Goal: Transaction & Acquisition: Book appointment/travel/reservation

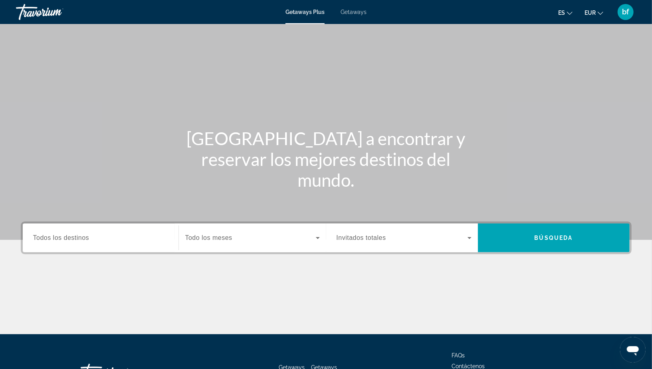
click at [106, 237] on input "Destination Todos los destinos" at bounding box center [100, 238] width 135 height 10
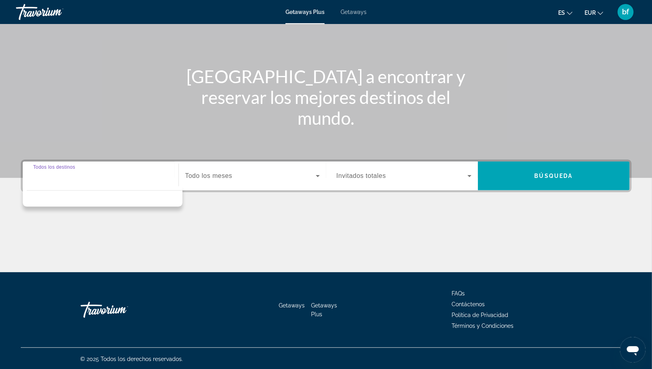
scroll to position [63, 0]
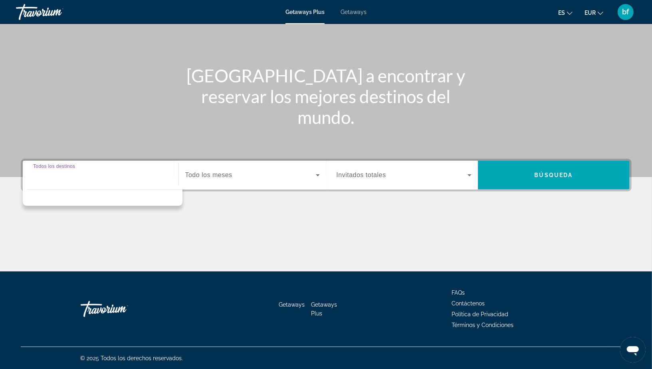
click at [106, 237] on div "Main content" at bounding box center [326, 241] width 611 height 60
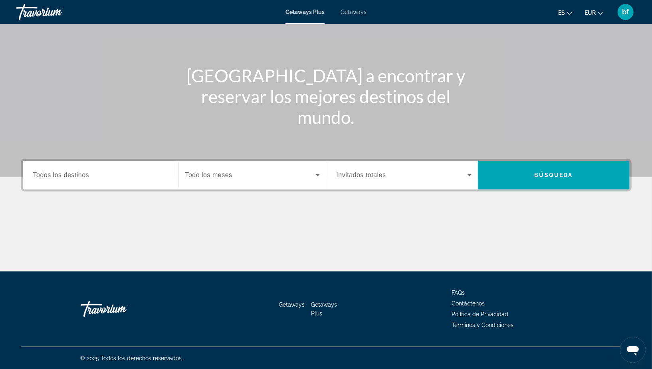
scroll to position [0, 0]
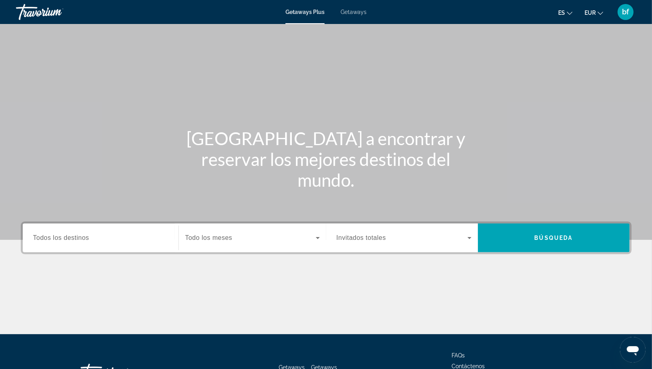
click at [357, 14] on span "Getaways" at bounding box center [354, 12] width 26 height 6
click at [109, 238] on input "Destination Todos los destinos" at bounding box center [100, 238] width 135 height 10
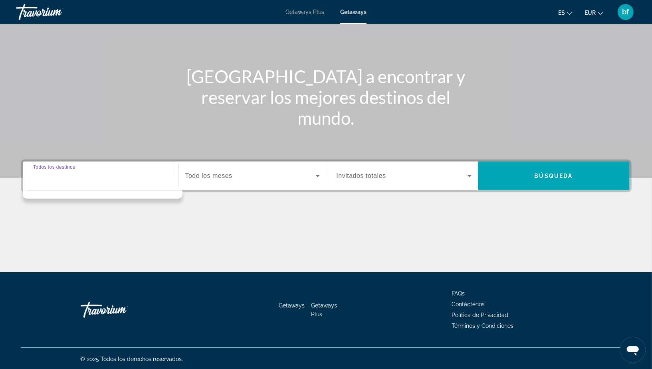
scroll to position [63, 0]
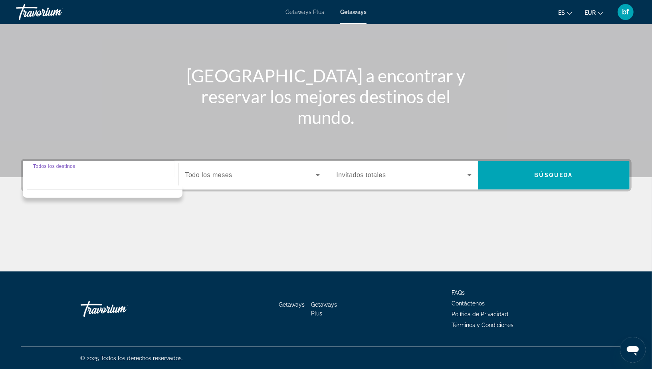
click at [163, 141] on div "Main content" at bounding box center [326, 57] width 652 height 240
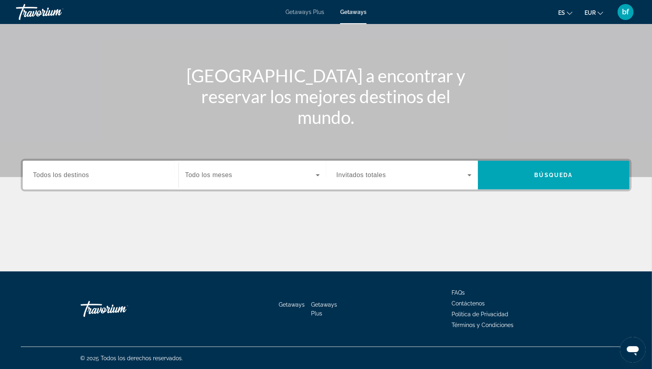
scroll to position [0, 0]
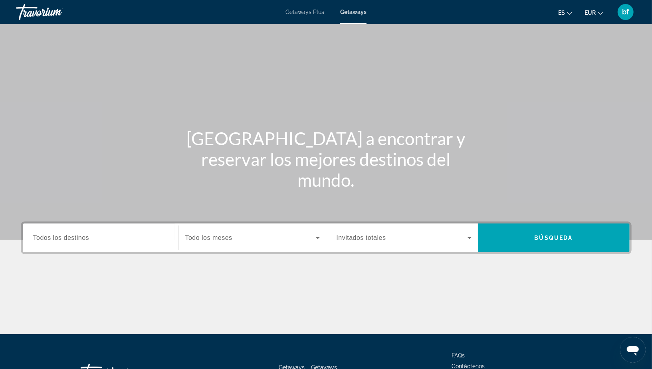
click at [134, 244] on div "Search widget" at bounding box center [100, 237] width 135 height 23
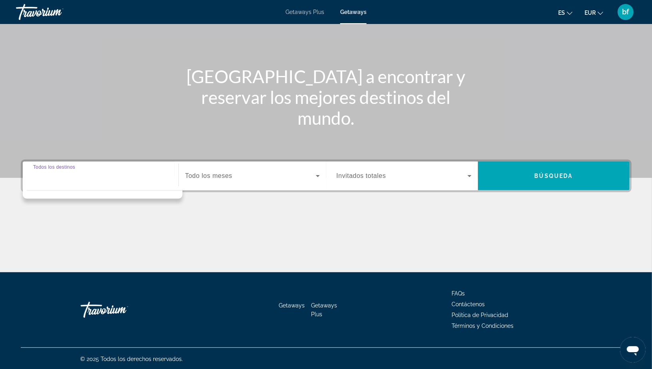
scroll to position [63, 0]
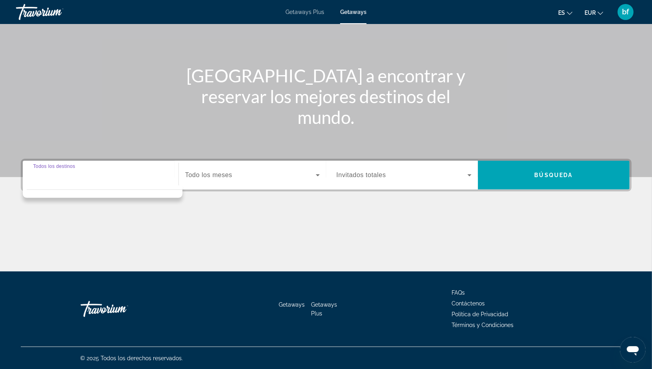
click at [126, 174] on input "Destination Todos los destinos" at bounding box center [100, 176] width 135 height 10
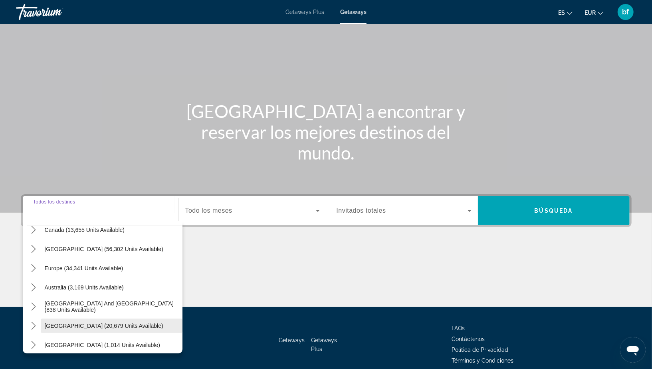
scroll to position [59, 0]
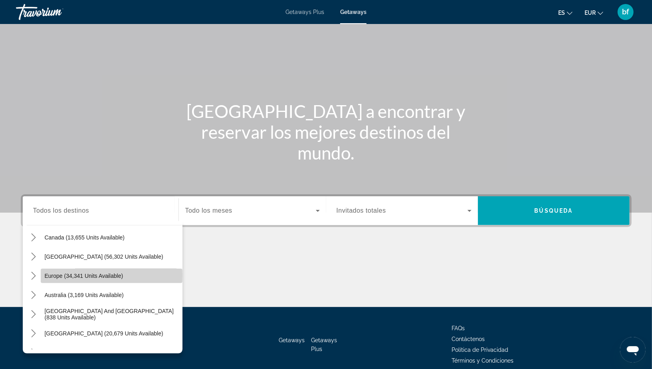
click at [78, 275] on span "Europe (34,341 units available)" at bounding box center [84, 275] width 79 height 6
type input "**********"
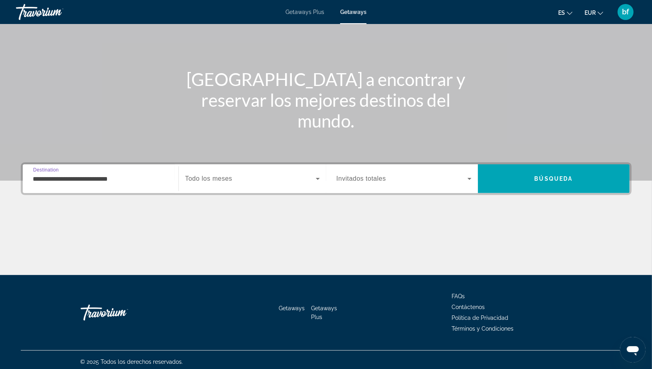
scroll to position [63, 0]
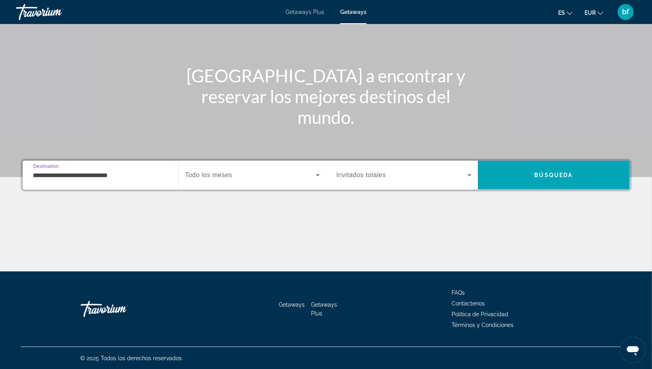
click at [221, 181] on div "Search widget" at bounding box center [252, 175] width 135 height 22
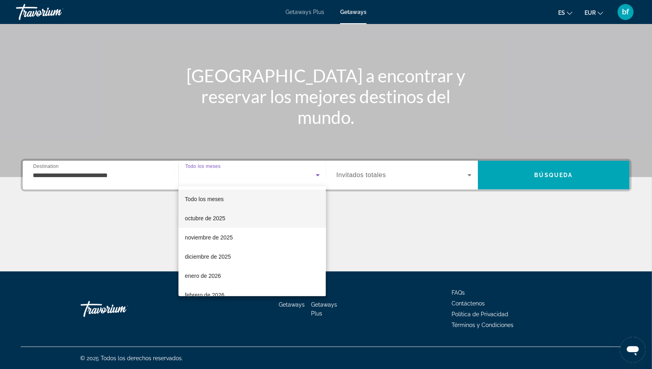
click at [220, 220] on span "octubre de 2025" at bounding box center [205, 218] width 40 height 10
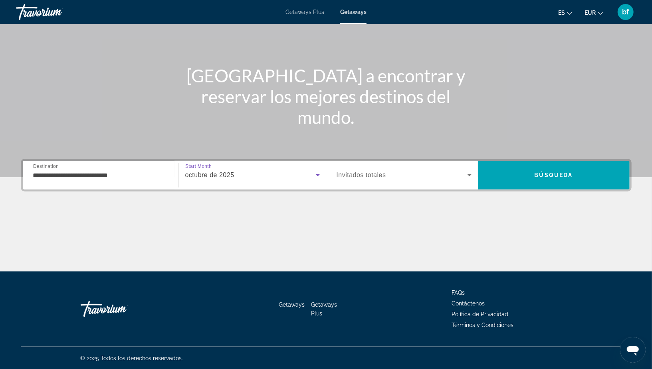
click at [390, 171] on span "Search widget" at bounding box center [402, 175] width 131 height 10
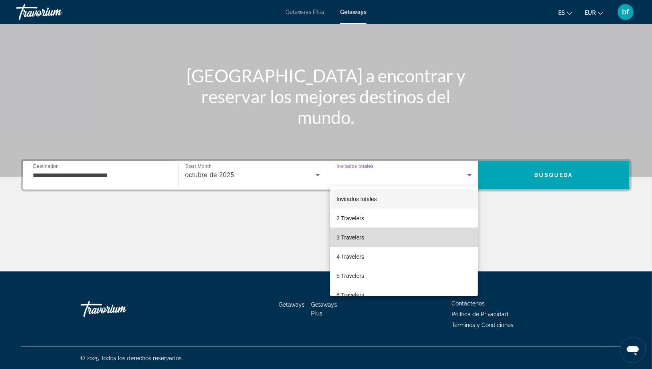
click at [377, 238] on mat-option "3 Travelers" at bounding box center [404, 237] width 148 height 19
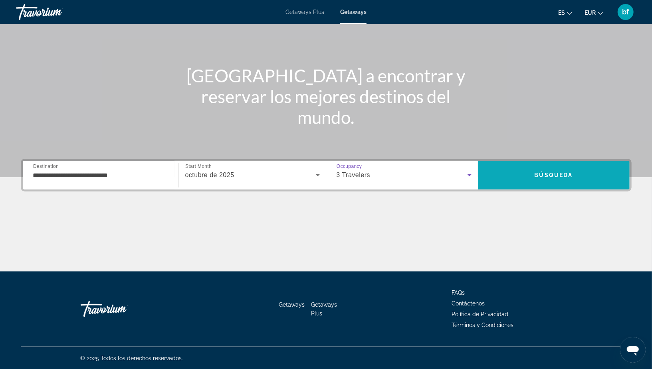
click at [550, 186] on span "Search" at bounding box center [554, 175] width 152 height 29
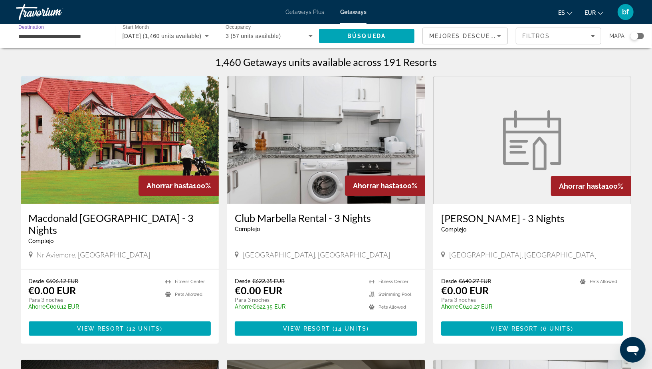
click at [77, 32] on input "**********" at bounding box center [61, 37] width 87 height 10
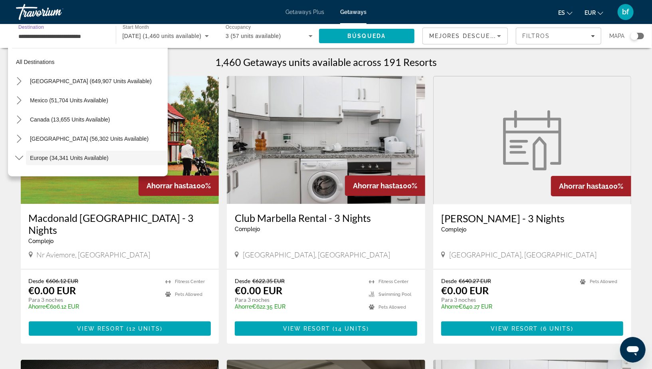
scroll to position [47, 0]
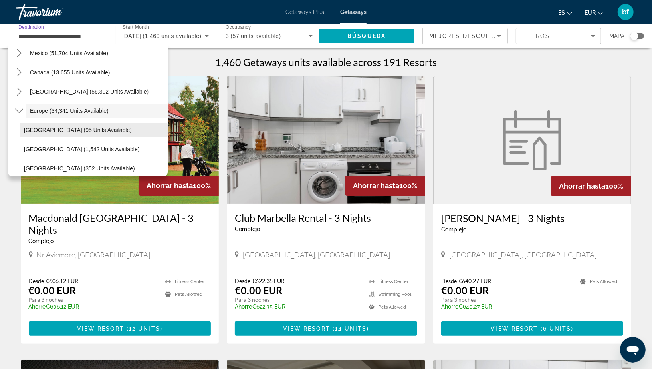
click at [36, 133] on span "Select destination: Andorra (95 units available)" at bounding box center [94, 129] width 148 height 19
type input "**********"
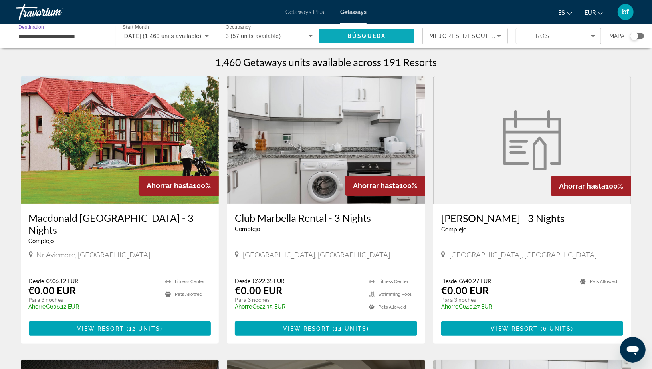
click at [367, 38] on span "Búsqueda" at bounding box center [366, 36] width 38 height 6
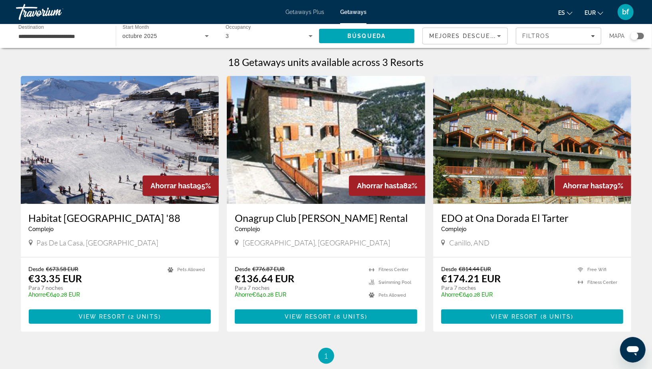
click at [56, 35] on input "**********" at bounding box center [61, 37] width 87 height 10
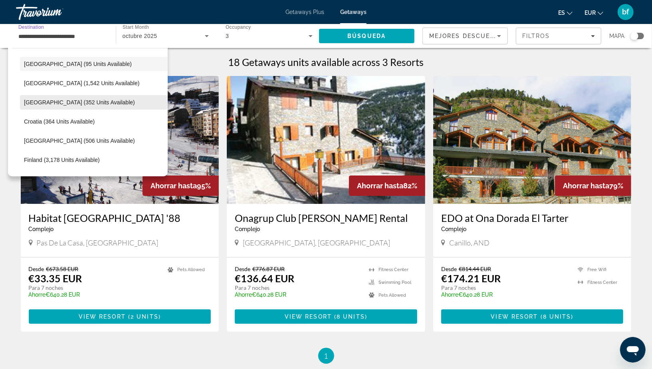
scroll to position [115, 0]
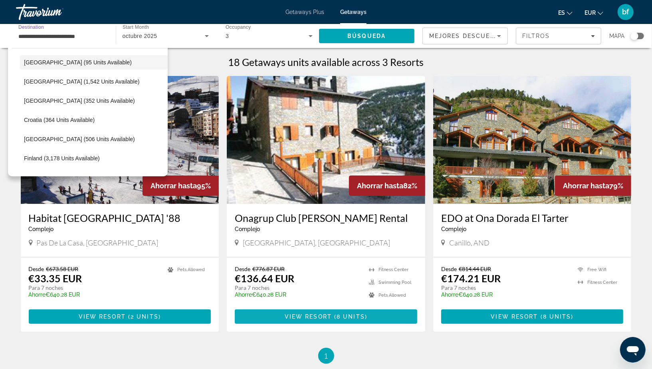
click at [323, 313] on span "View Resort" at bounding box center [308, 316] width 47 height 6
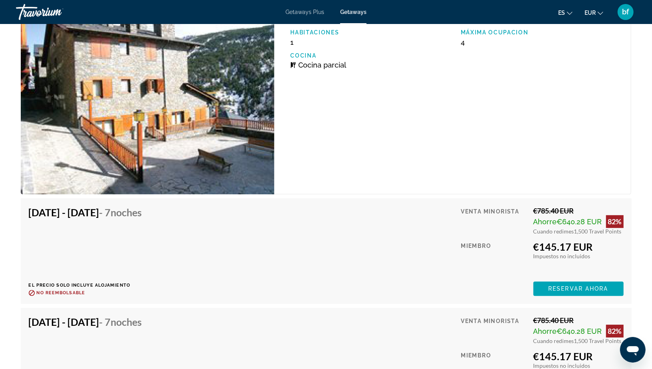
scroll to position [1312, 0]
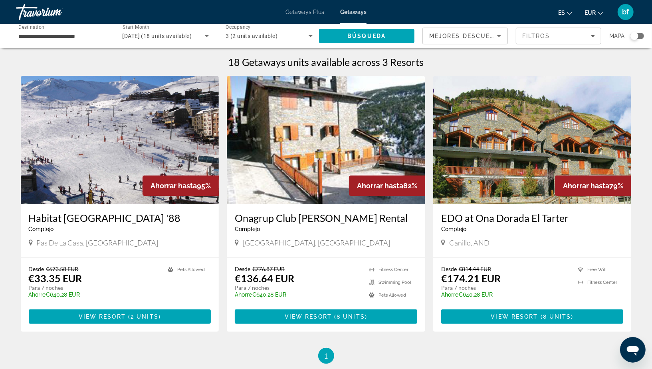
click at [503, 107] on img "Main content" at bounding box center [532, 140] width 198 height 128
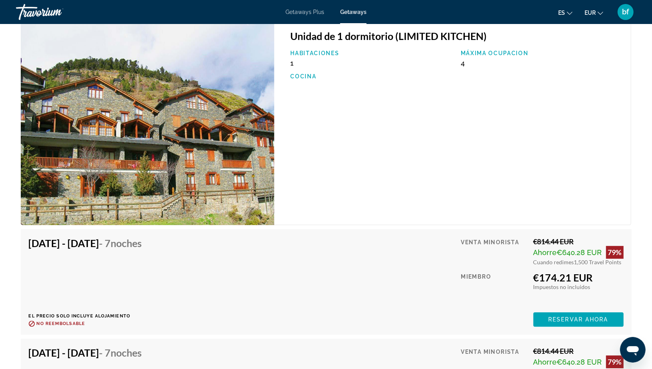
scroll to position [1299, 0]
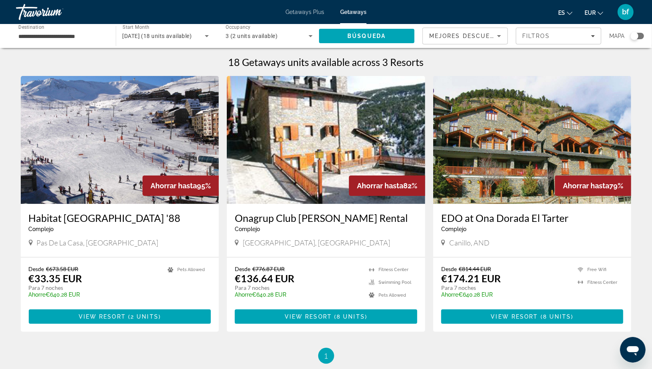
click at [338, 125] on img "Main content" at bounding box center [326, 140] width 198 height 128
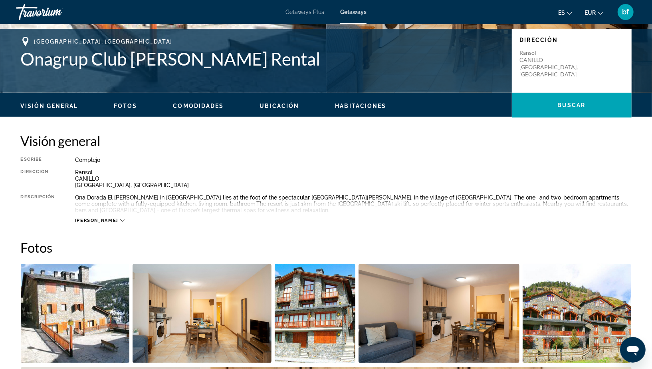
scroll to position [178, 0]
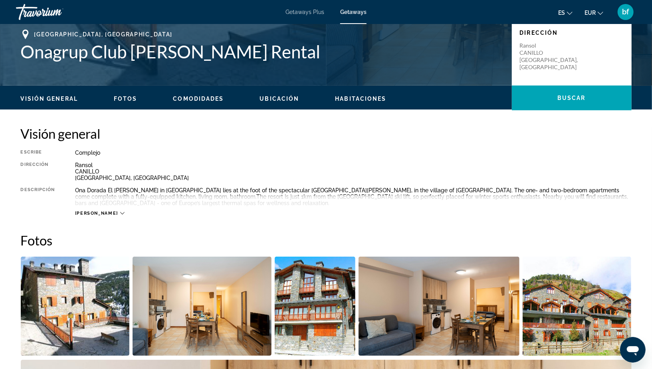
click at [97, 210] on div "[PERSON_NAME]" at bounding box center [100, 212] width 50 height 5
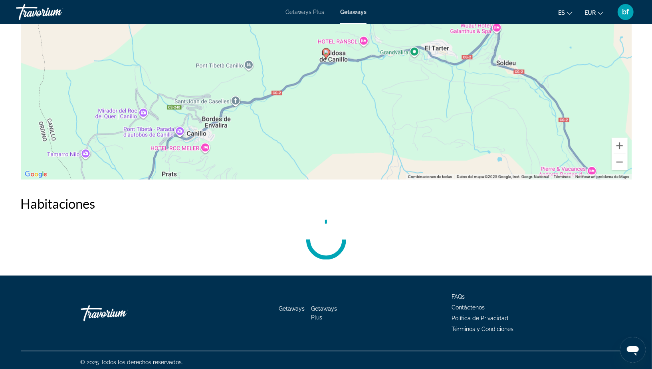
scroll to position [1046, 0]
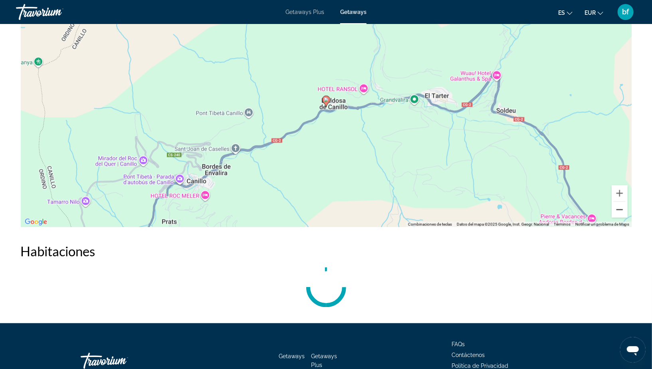
click at [617, 209] on button "Reducir" at bounding box center [620, 209] width 16 height 16
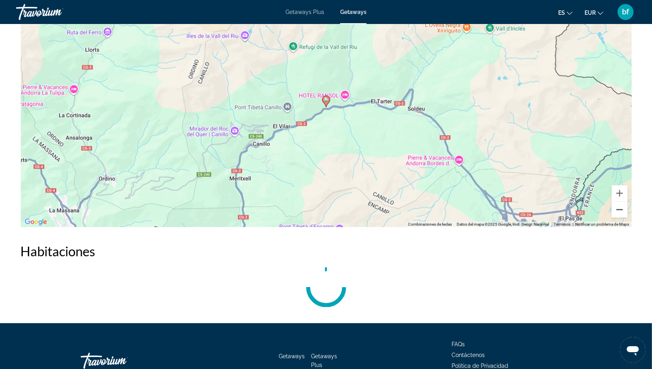
click at [617, 209] on button "Reducir" at bounding box center [620, 209] width 16 height 16
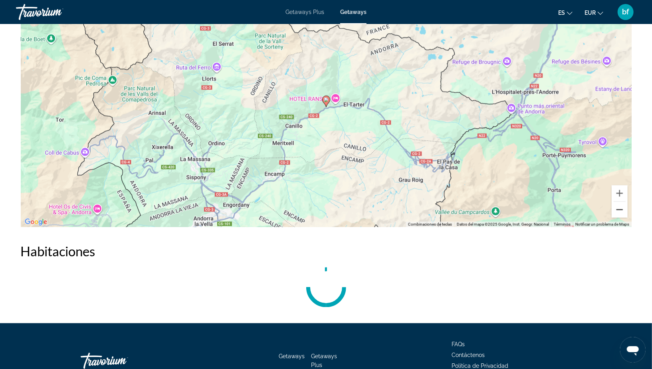
click at [617, 209] on button "Reducir" at bounding box center [620, 209] width 16 height 16
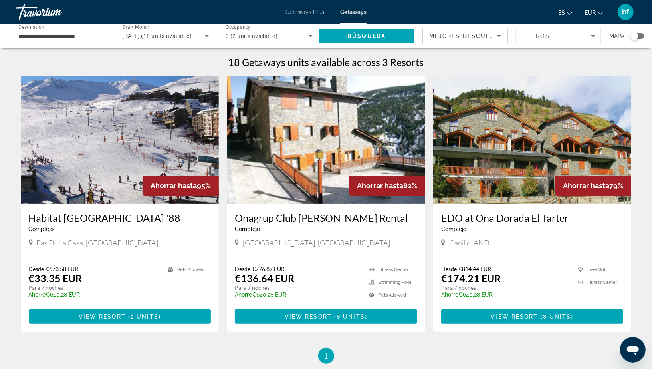
click at [74, 119] on img "Main content" at bounding box center [120, 140] width 198 height 128
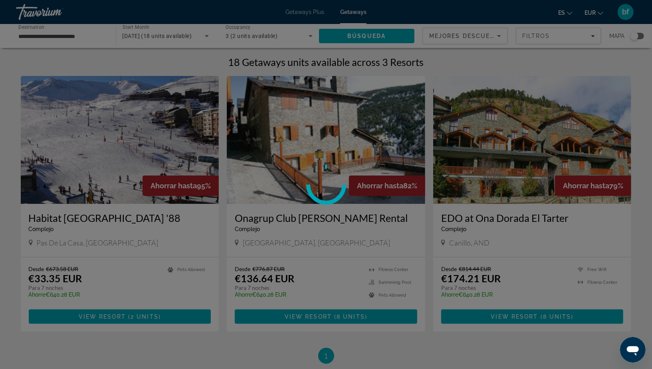
click at [229, 332] on div at bounding box center [326, 184] width 652 height 369
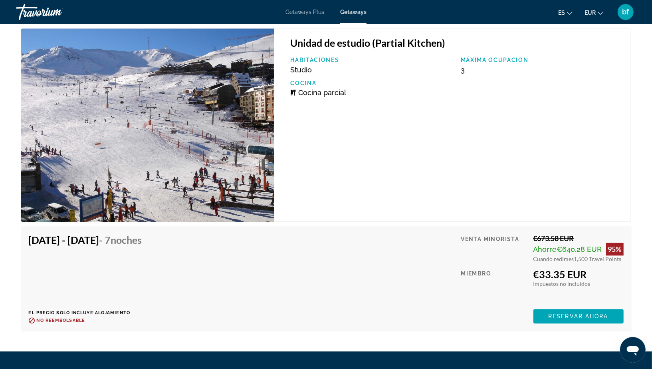
scroll to position [1310, 0]
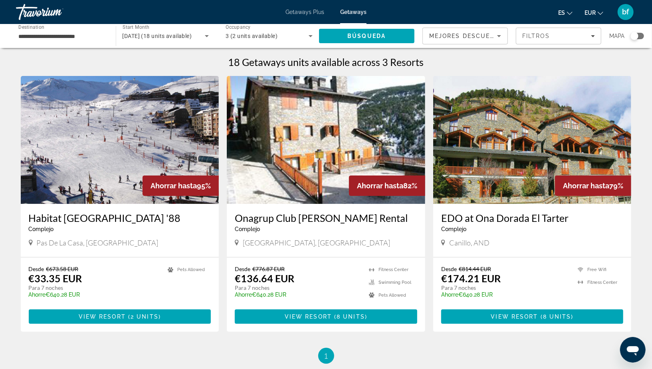
click at [258, 214] on h3 "Onagrup Club [PERSON_NAME] Rental" at bounding box center [326, 218] width 183 height 12
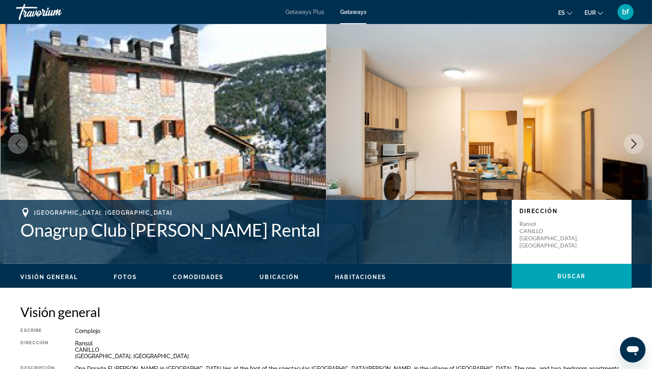
click at [630, 142] on icon "Next image" at bounding box center [634, 144] width 10 height 10
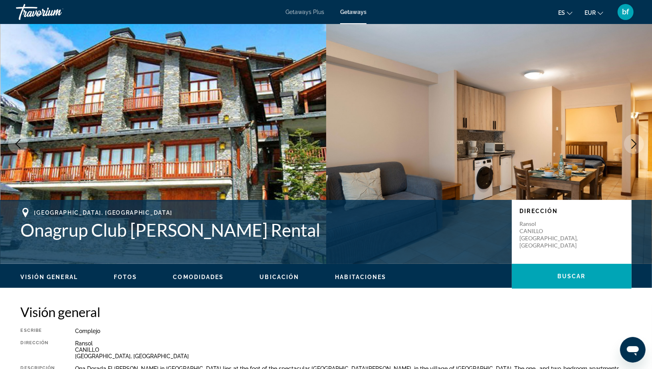
click at [630, 142] on icon "Next image" at bounding box center [634, 144] width 10 height 10
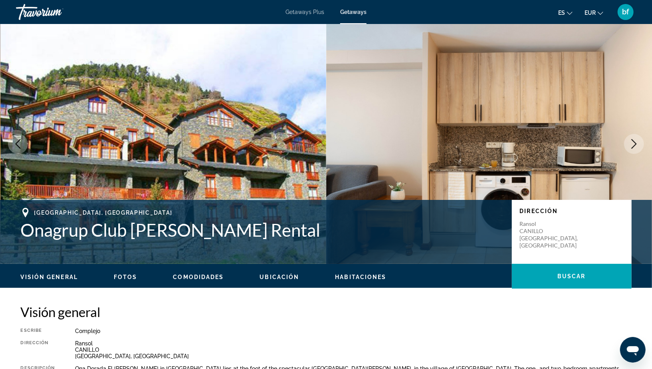
click at [630, 142] on icon "Next image" at bounding box center [634, 144] width 10 height 10
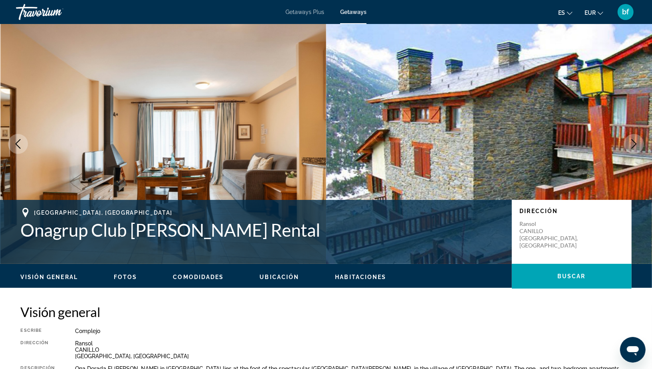
click at [630, 142] on icon "Next image" at bounding box center [634, 144] width 10 height 10
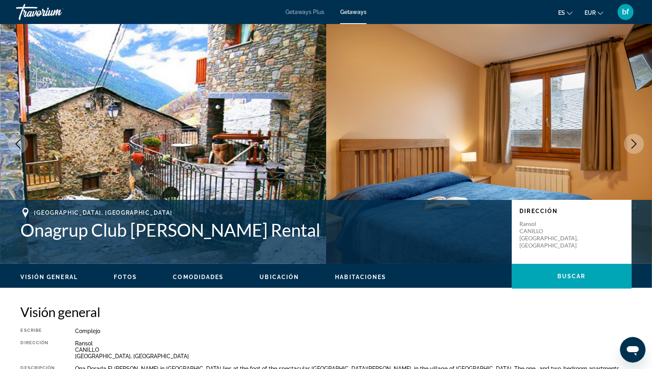
click at [630, 142] on icon "Next image" at bounding box center [634, 144] width 10 height 10
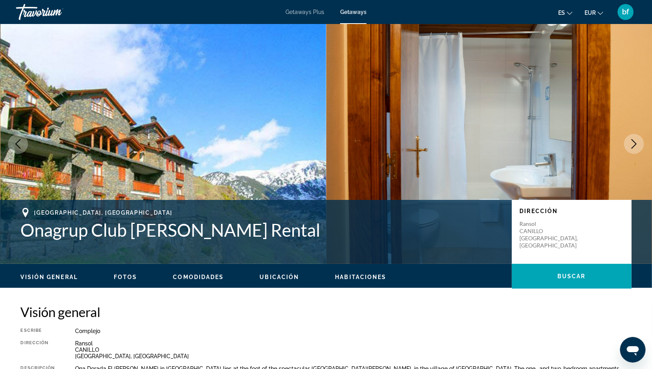
click at [630, 142] on icon "Next image" at bounding box center [634, 144] width 10 height 10
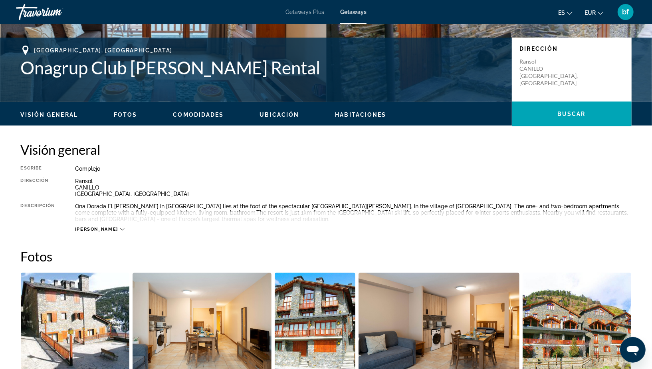
scroll to position [171, 0]
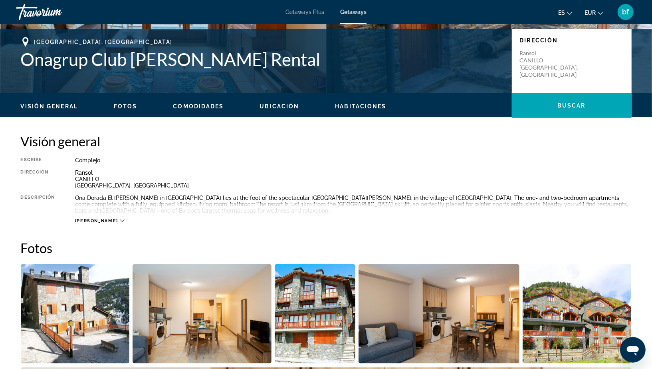
click at [89, 219] on span "[PERSON_NAME]" at bounding box center [96, 220] width 43 height 5
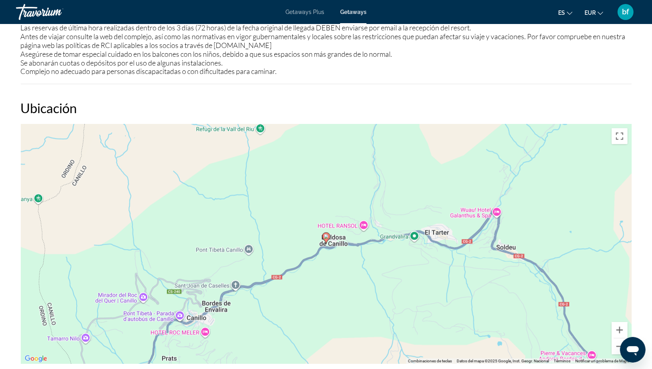
scroll to position [905, 0]
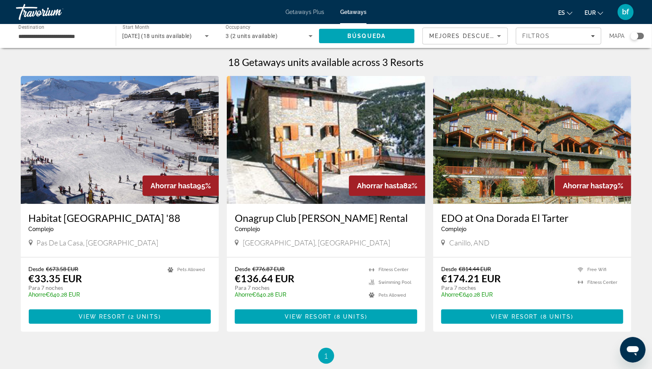
click at [484, 218] on h3 "EDO at Ona Dorada El Tarter" at bounding box center [532, 218] width 183 height 12
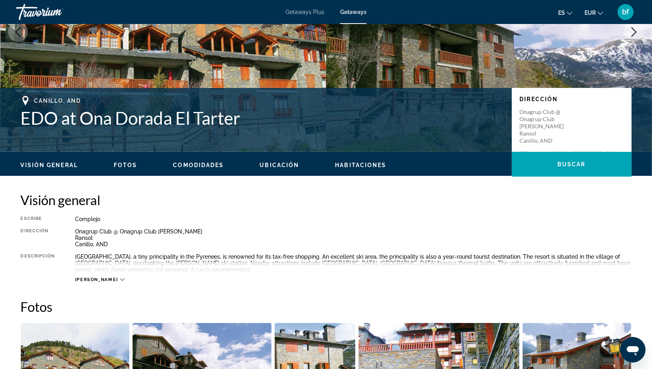
scroll to position [113, 0]
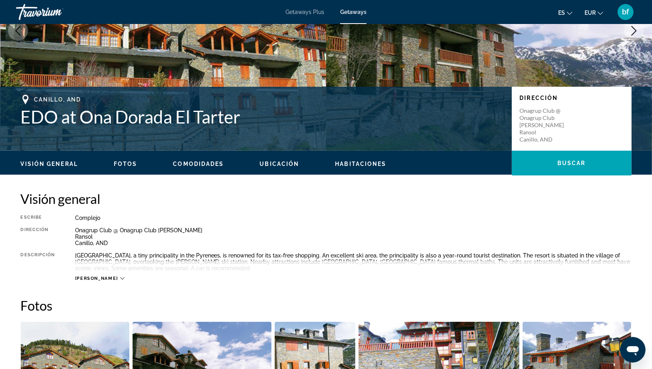
click at [94, 278] on span "[PERSON_NAME]" at bounding box center [96, 278] width 43 height 5
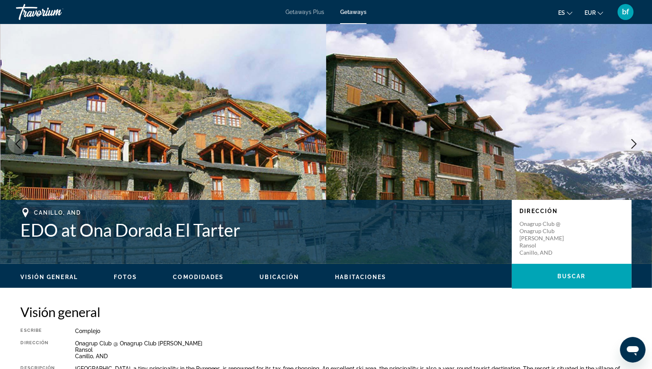
scroll to position [0, 0]
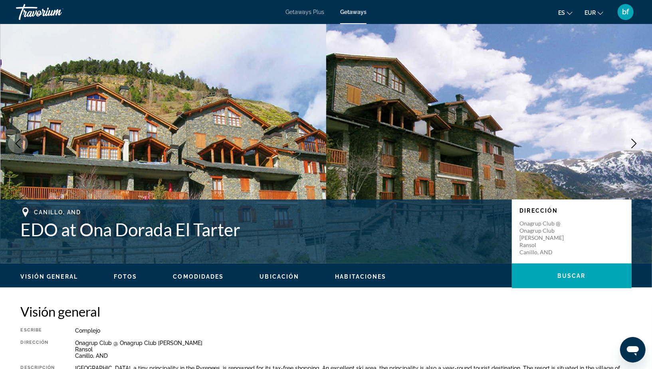
click at [630, 151] on button "Next image" at bounding box center [634, 143] width 20 height 20
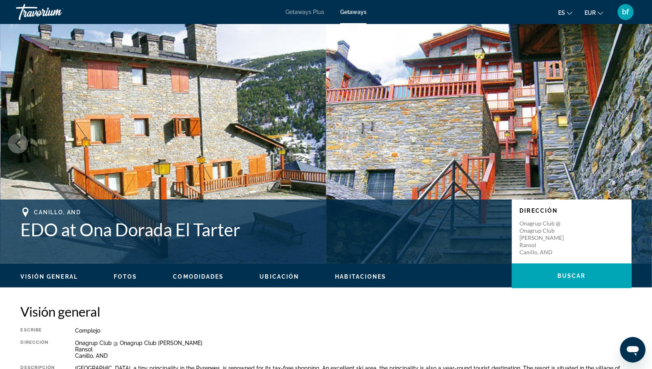
click at [633, 144] on icon "Next image" at bounding box center [634, 144] width 10 height 10
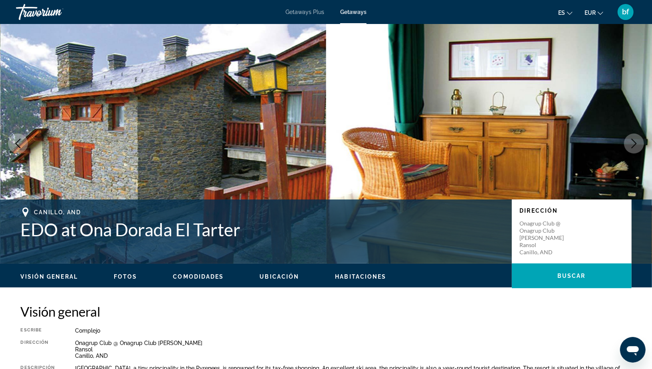
click at [633, 144] on icon "Next image" at bounding box center [634, 144] width 10 height 10
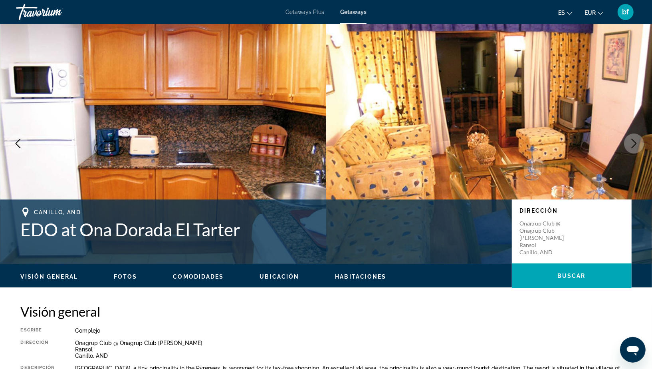
click at [633, 144] on icon "Next image" at bounding box center [634, 144] width 10 height 10
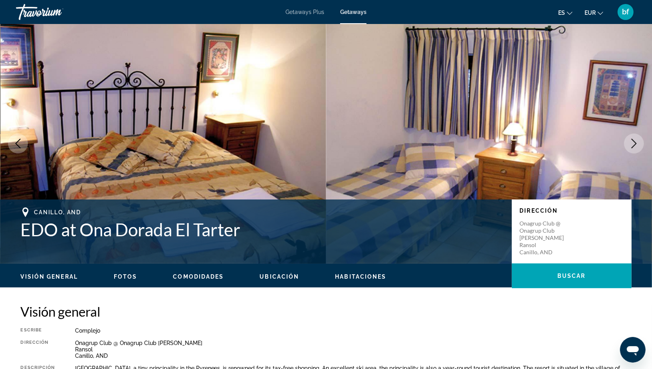
click at [633, 144] on icon "Next image" at bounding box center [634, 144] width 10 height 10
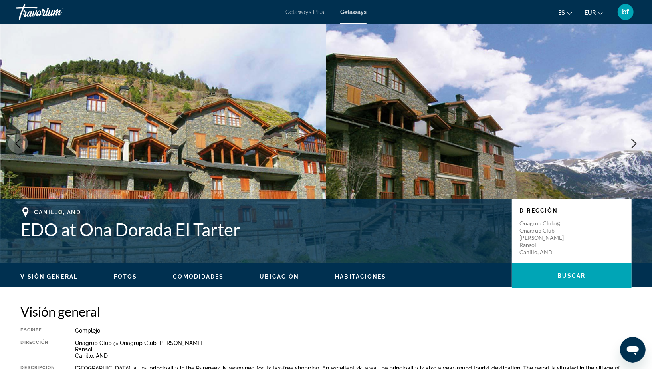
click at [633, 144] on icon "Next image" at bounding box center [634, 144] width 10 height 10
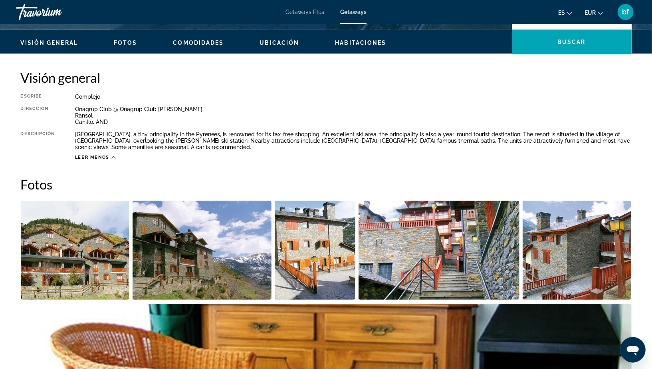
scroll to position [238, 0]
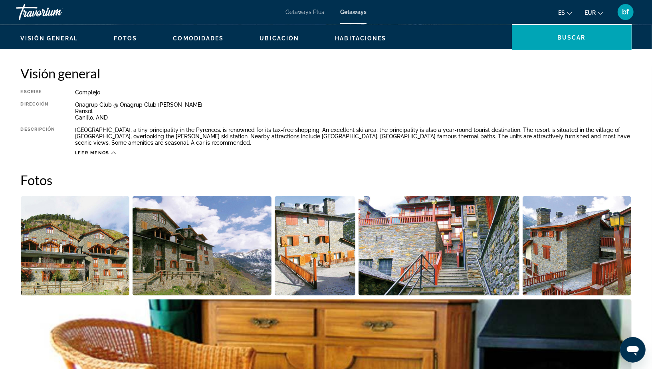
click at [105, 152] on span "Leer menos" at bounding box center [92, 152] width 35 height 5
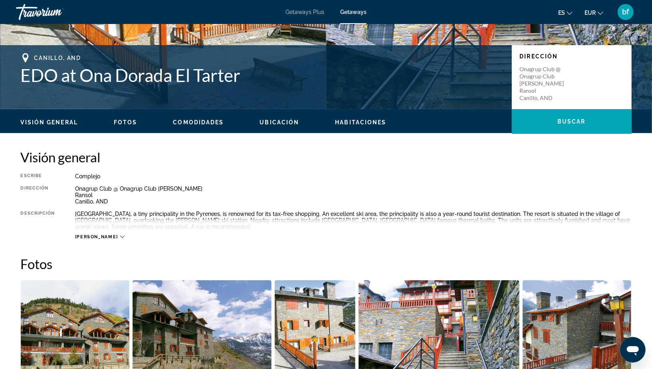
scroll to position [162, 0]
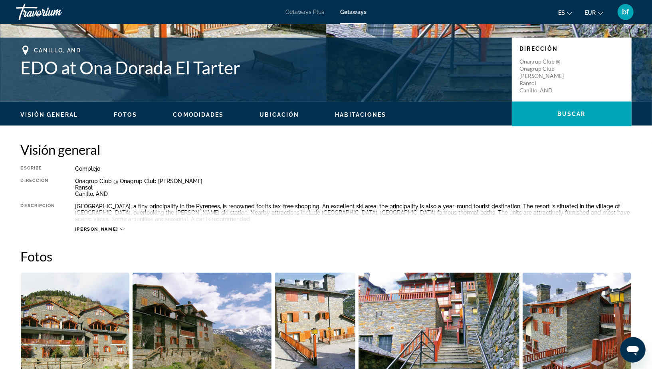
click at [101, 231] on div "[PERSON_NAME]" at bounding box center [100, 228] width 50 height 5
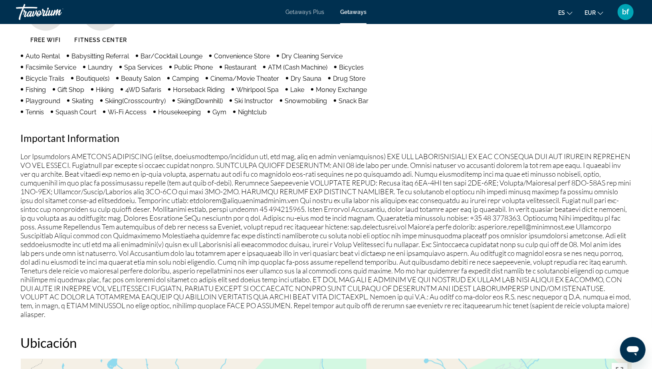
scroll to position [689, 0]
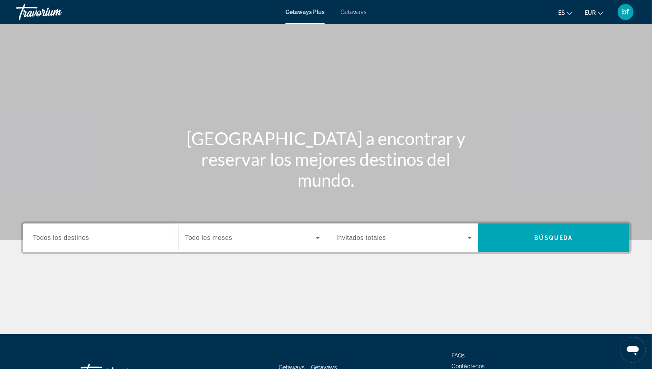
click at [351, 13] on span "Getaways" at bounding box center [354, 12] width 26 height 6
click at [67, 224] on div "Destination Todos los destinos" at bounding box center [101, 237] width 148 height 29
click at [309, 14] on span "Getaways Plus" at bounding box center [305, 12] width 39 height 6
click at [89, 239] on input "Destination Todos los destinos" at bounding box center [100, 238] width 135 height 10
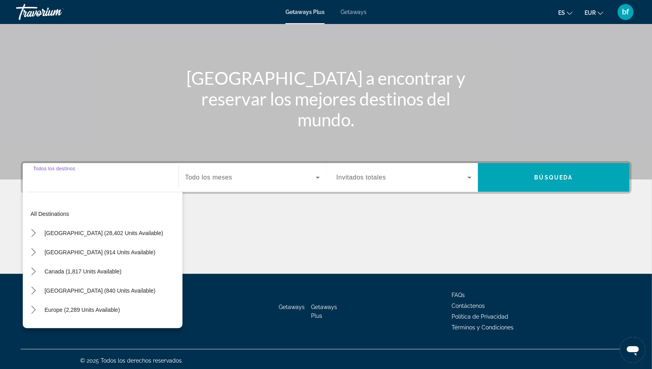
scroll to position [63, 0]
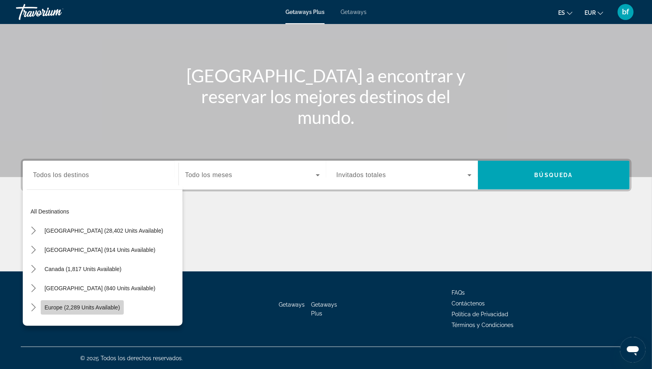
click at [94, 303] on span "Select destination: Europe (2,289 units available)" at bounding box center [82, 307] width 83 height 19
type input "**********"
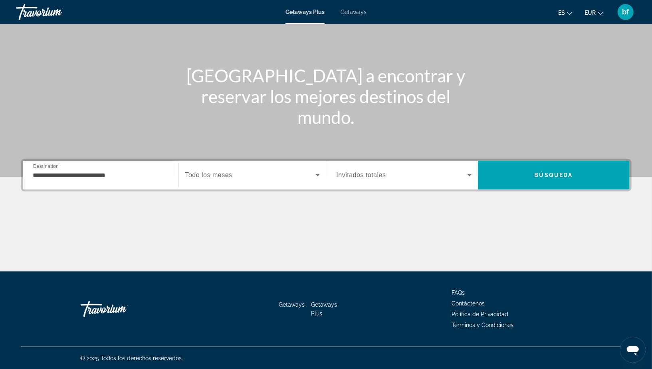
click at [204, 168] on div "Search widget" at bounding box center [252, 175] width 135 height 22
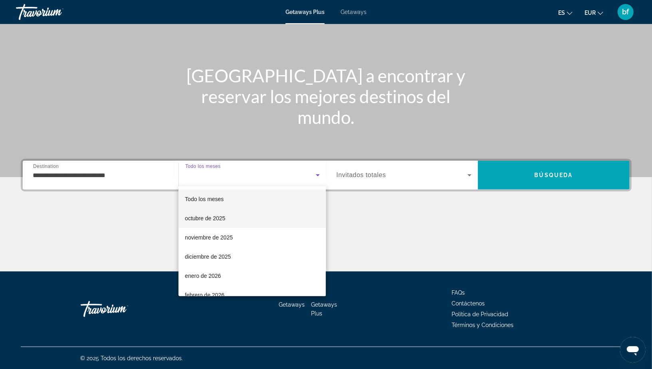
click at [222, 220] on span "octubre de 2025" at bounding box center [205, 218] width 40 height 10
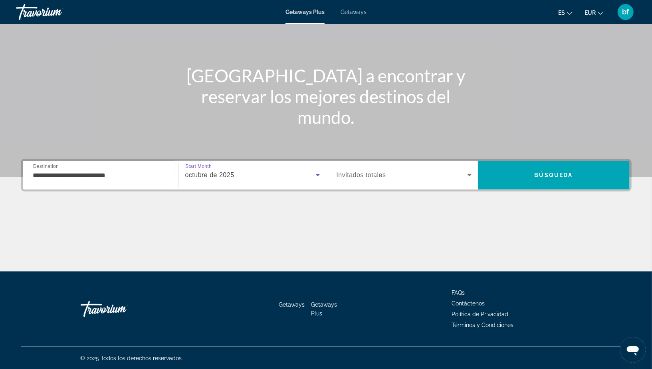
click at [387, 181] on div "Search widget" at bounding box center [404, 175] width 135 height 22
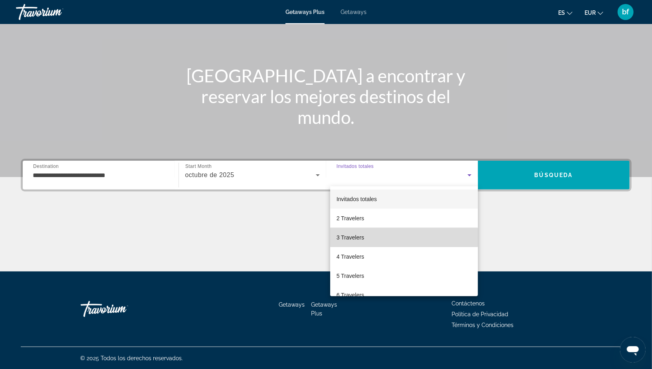
click at [385, 237] on mat-option "3 Travelers" at bounding box center [404, 237] width 148 height 19
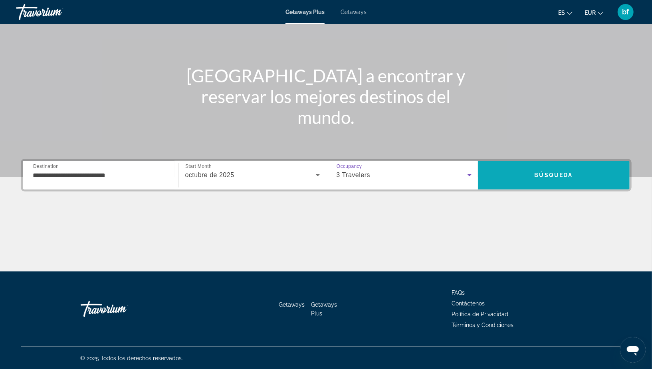
click at [545, 169] on span "Search" at bounding box center [554, 174] width 152 height 19
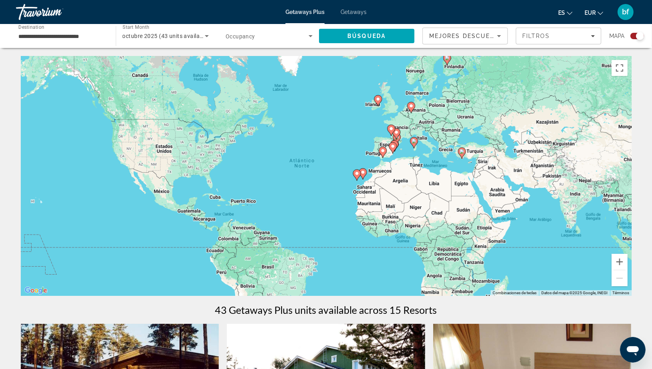
click at [70, 38] on input "**********" at bounding box center [61, 37] width 87 height 10
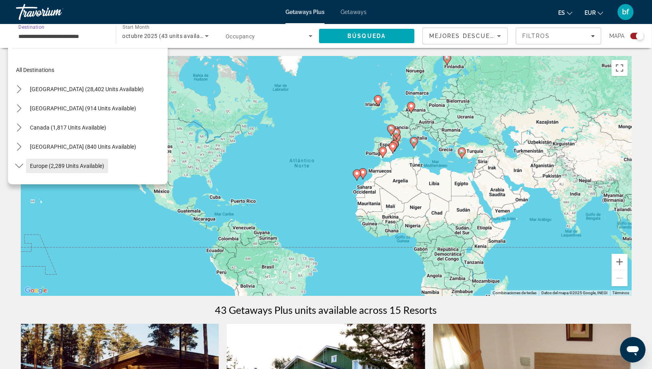
scroll to position [47, 0]
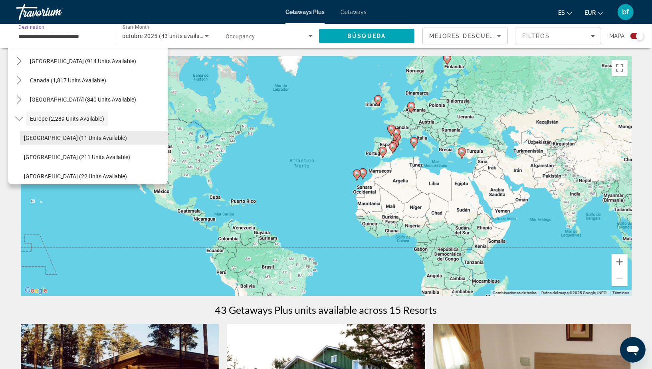
click at [52, 144] on span "Select destination: Andorra (11 units available)" at bounding box center [94, 137] width 148 height 19
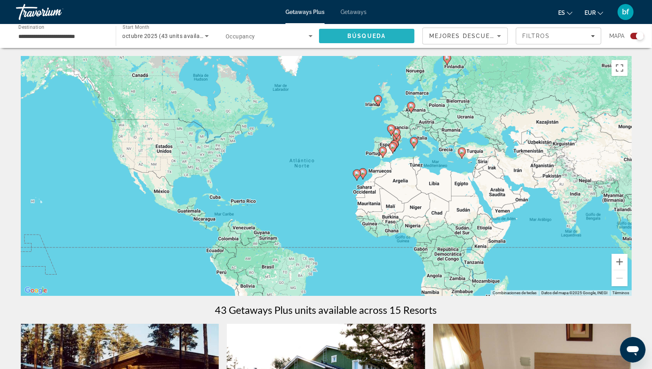
click at [373, 37] on span "Búsqueda" at bounding box center [366, 36] width 38 height 6
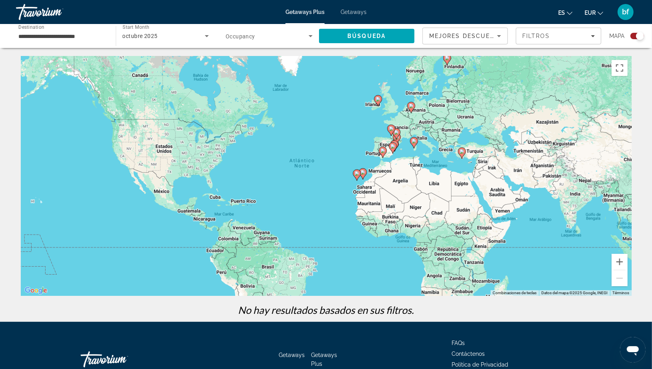
click at [42, 44] on div "**********" at bounding box center [61, 36] width 87 height 23
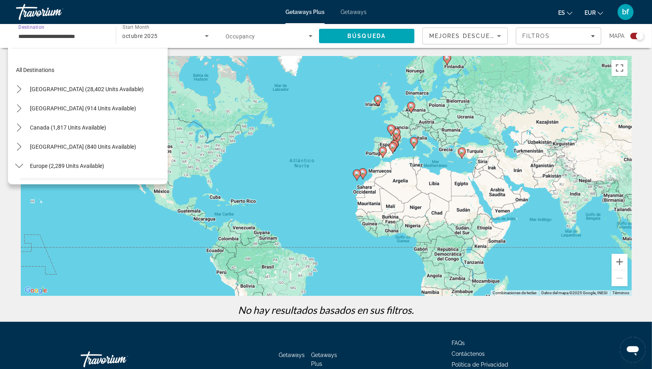
scroll to position [67, 0]
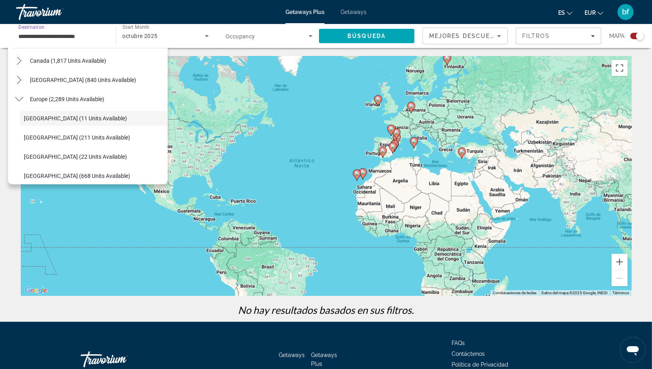
click at [246, 32] on span "Search widget" at bounding box center [267, 36] width 83 height 10
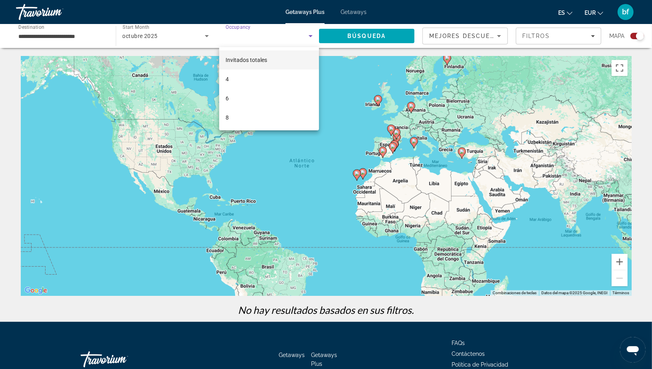
click at [242, 41] on div at bounding box center [326, 184] width 652 height 369
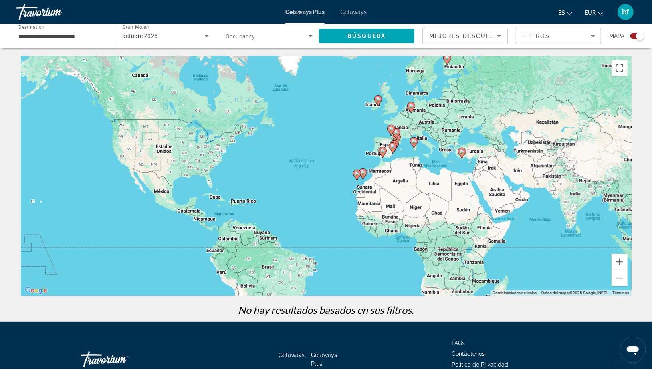
click at [82, 38] on input "**********" at bounding box center [61, 37] width 87 height 10
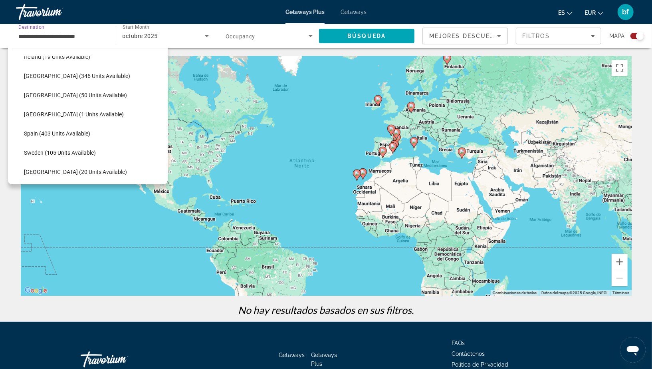
scroll to position [283, 0]
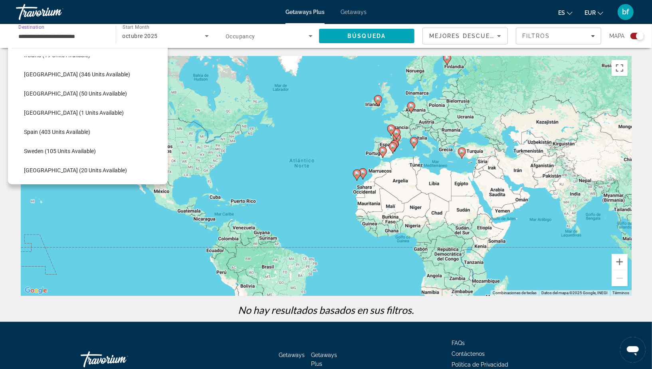
click at [65, 133] on span "Spain (403 units available)" at bounding box center [57, 132] width 66 height 6
type input "**********"
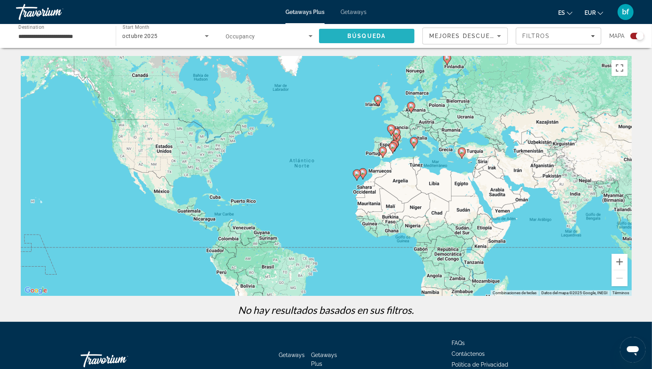
click at [378, 37] on span "Búsqueda" at bounding box center [366, 36] width 38 height 6
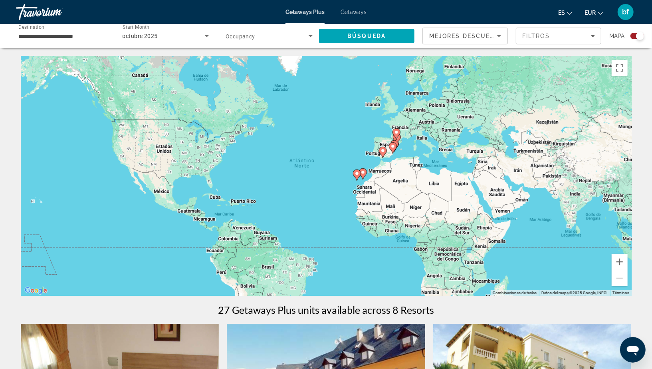
click at [359, 16] on div "Getaways Plus Getaways es English Español Français Italiano Português русский E…" at bounding box center [326, 12] width 652 height 21
click at [357, 7] on div "Getaways Plus Getaways es English Español Français Italiano Português русский E…" at bounding box center [326, 12] width 652 height 21
click at [357, 11] on span "Getaways" at bounding box center [354, 12] width 26 height 6
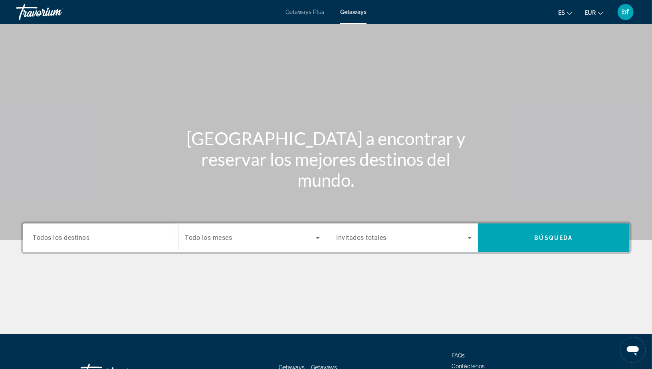
click at [87, 237] on span "Todos los destinos" at bounding box center [61, 238] width 57 height 8
click at [87, 237] on input "Destination Todos los destinos" at bounding box center [100, 238] width 135 height 10
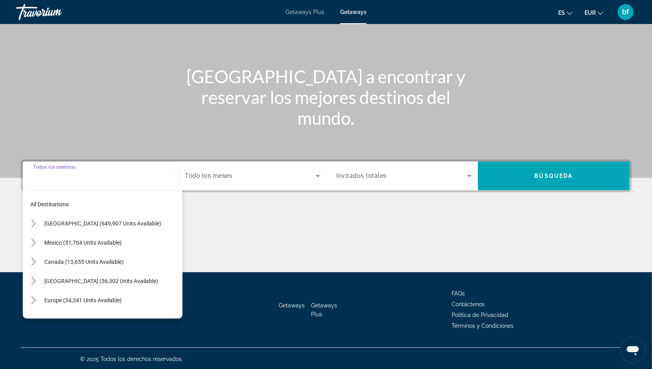
scroll to position [63, 0]
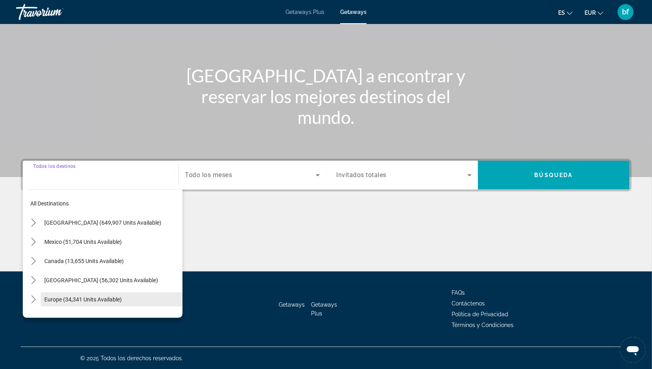
click at [74, 298] on span "Europe (34,341 units available)" at bounding box center [83, 299] width 77 height 6
type input "**********"
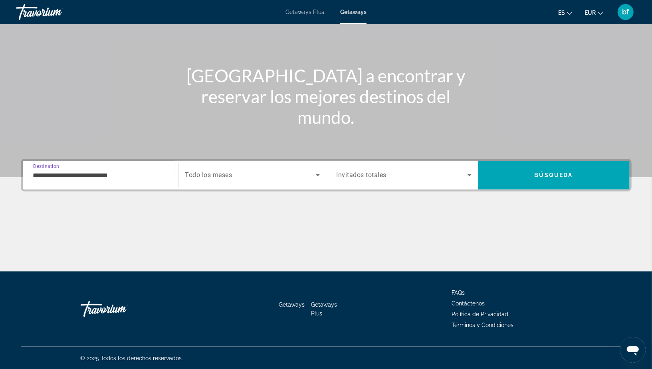
click at [69, 175] on input "**********" at bounding box center [100, 176] width 135 height 10
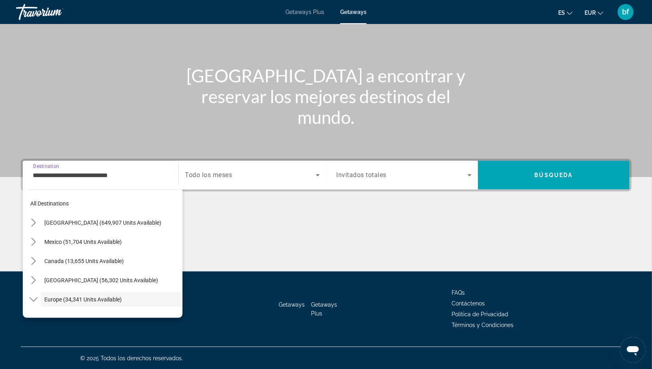
scroll to position [47, 0]
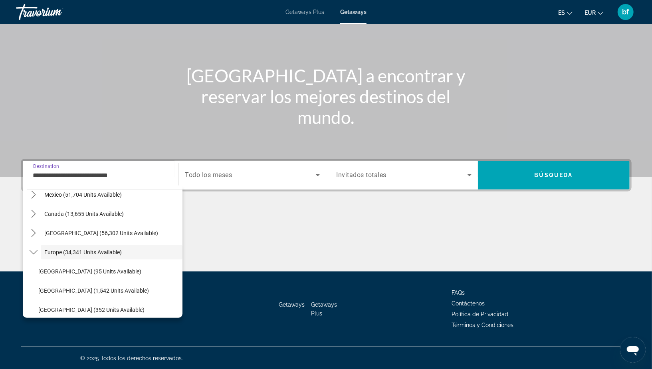
click at [191, 164] on div "Search widget" at bounding box center [252, 175] width 135 height 22
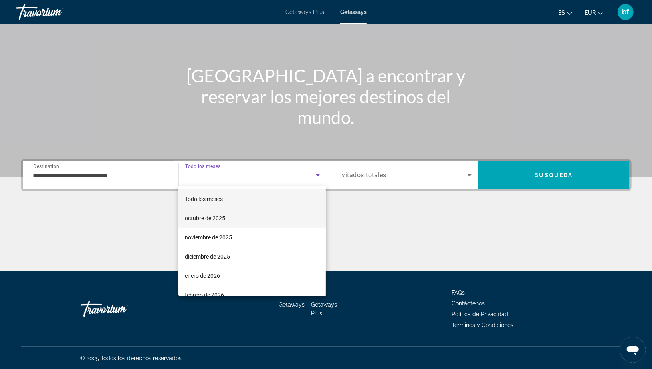
click at [209, 217] on span "octubre de 2025" at bounding box center [205, 218] width 40 height 10
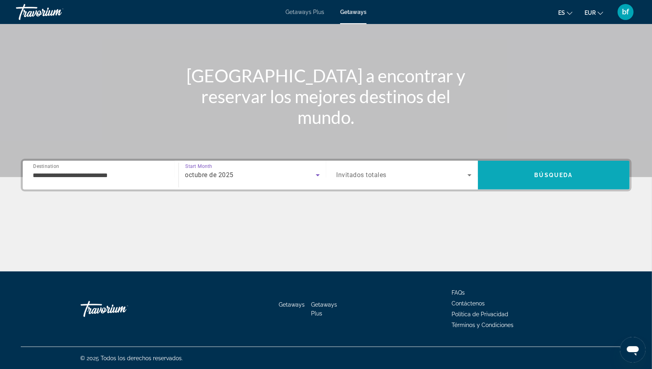
click at [523, 173] on span "Search" at bounding box center [554, 174] width 152 height 19
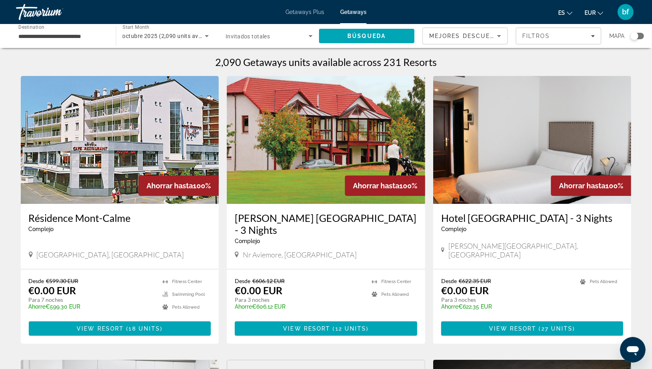
click at [60, 29] on div "**********" at bounding box center [61, 36] width 87 height 23
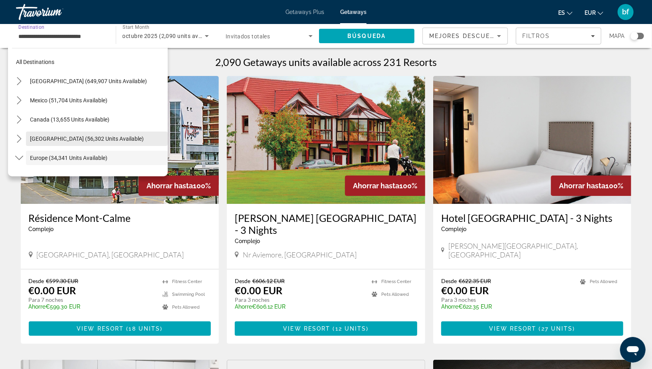
scroll to position [47, 0]
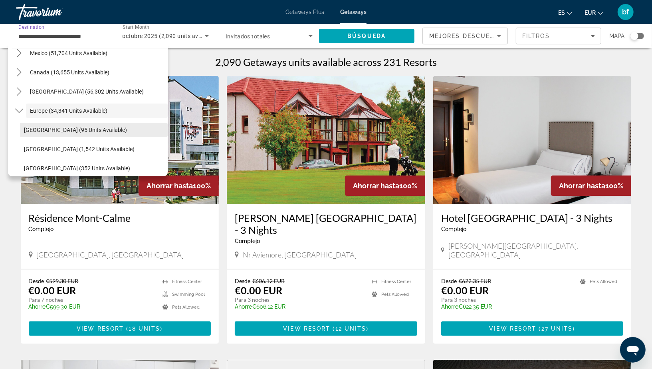
click at [58, 128] on span "[GEOGRAPHIC_DATA] (95 units available)" at bounding box center [75, 130] width 103 height 6
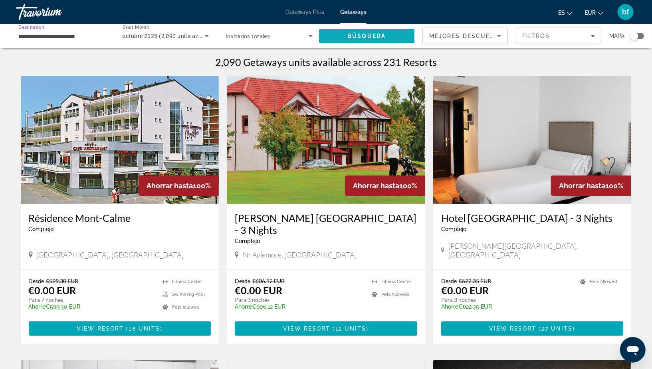
click at [385, 36] on span "Búsqueda" at bounding box center [366, 36] width 38 height 6
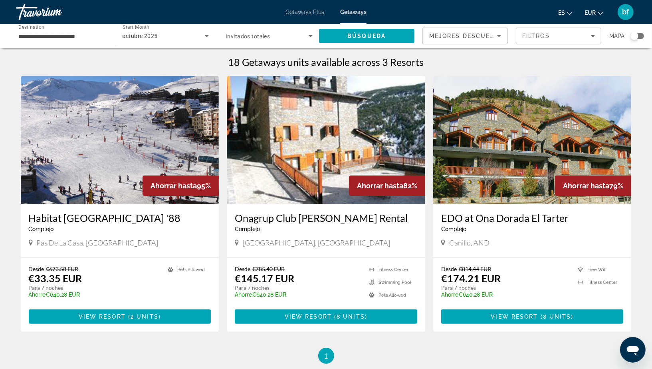
click at [56, 42] on div "**********" at bounding box center [61, 36] width 87 height 23
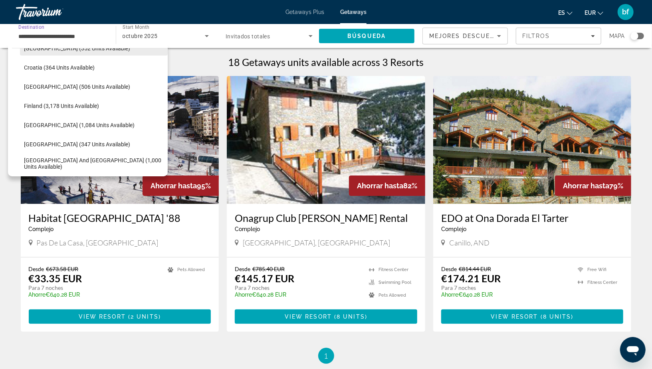
scroll to position [168, 0]
click at [71, 125] on span "[GEOGRAPHIC_DATA] (1,084 units available)" at bounding box center [79, 124] width 111 height 6
type input "**********"
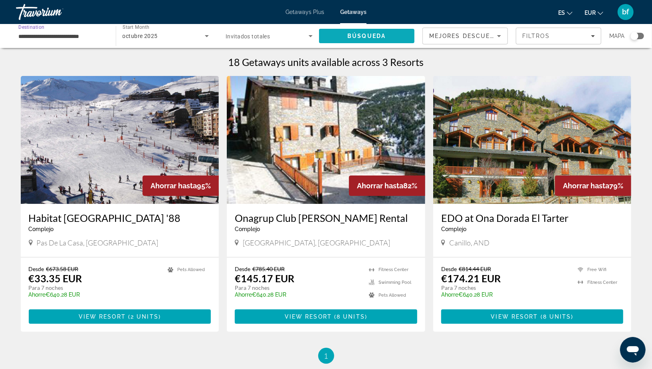
click at [341, 34] on span "Search" at bounding box center [367, 35] width 96 height 19
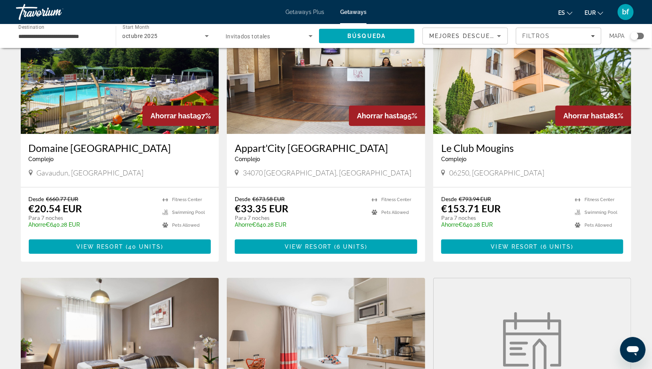
scroll to position [69, 0]
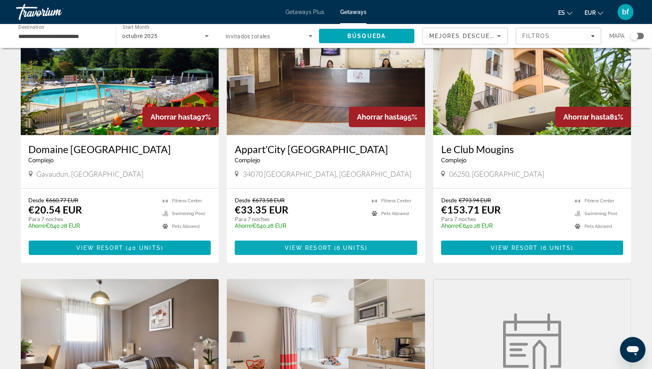
click at [319, 251] on span "Main content" at bounding box center [326, 247] width 183 height 19
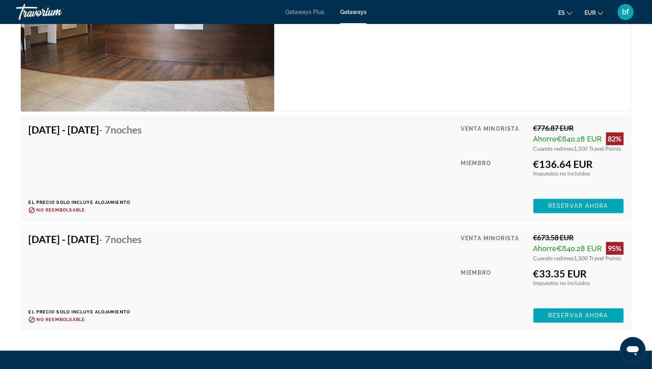
scroll to position [1386, 0]
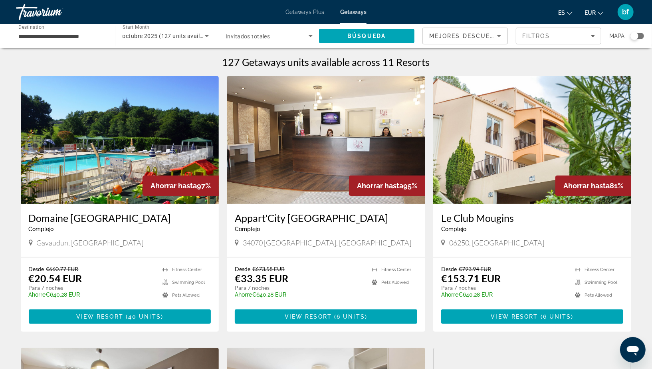
click at [67, 38] on input "**********" at bounding box center [61, 37] width 87 height 10
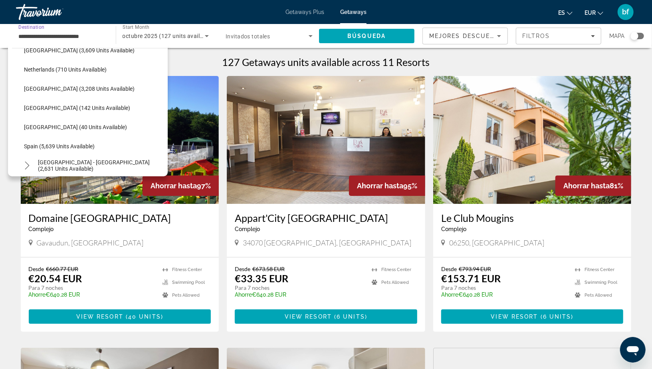
scroll to position [338, 0]
click at [63, 147] on span "Spain (5,639 units available)" at bounding box center [59, 146] width 71 height 6
type input "**********"
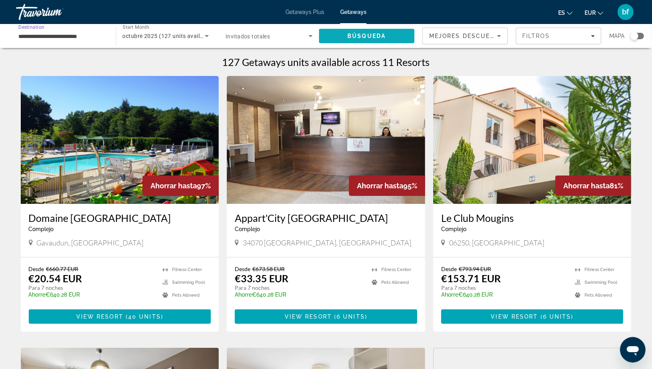
click at [375, 39] on span "Búsqueda" at bounding box center [366, 36] width 38 height 6
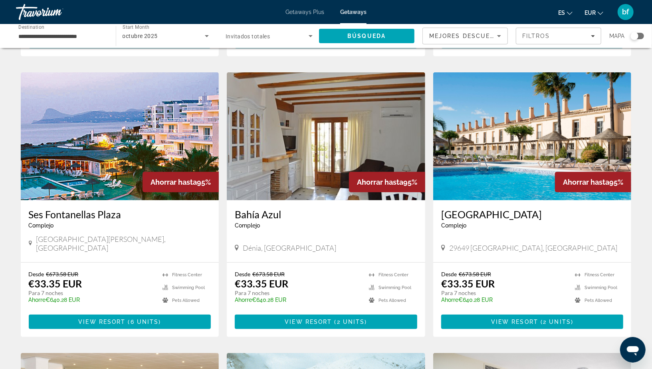
scroll to position [285, 0]
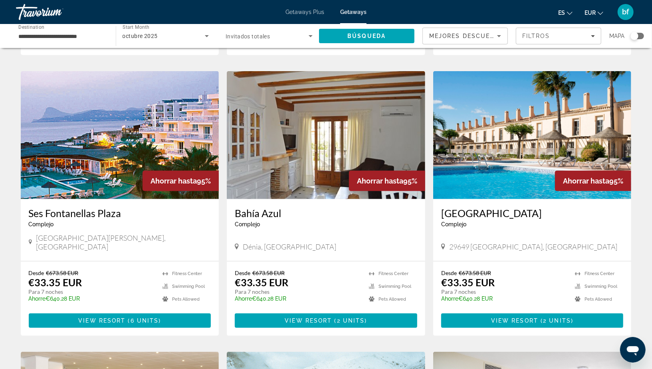
click at [514, 207] on h3 "[GEOGRAPHIC_DATA]" at bounding box center [532, 213] width 183 height 12
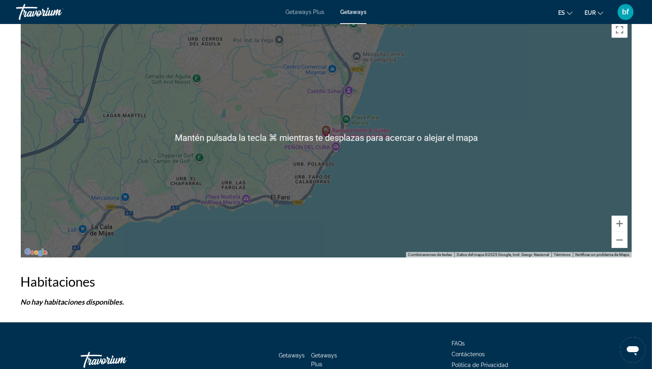
scroll to position [1171, 0]
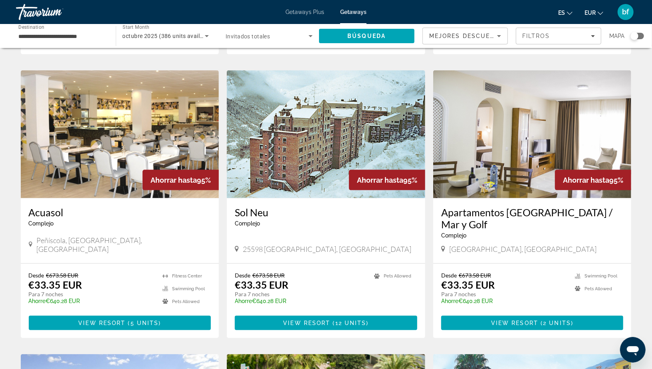
scroll to position [567, 0]
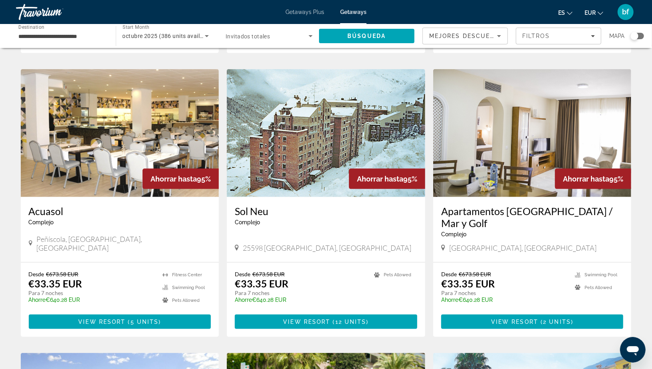
click at [101, 118] on img "Main content" at bounding box center [120, 133] width 198 height 128
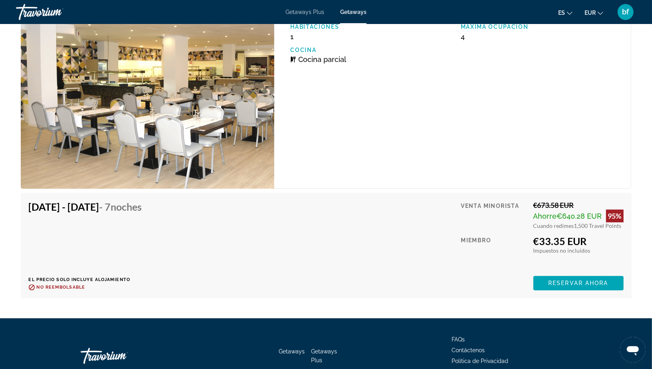
scroll to position [1422, 0]
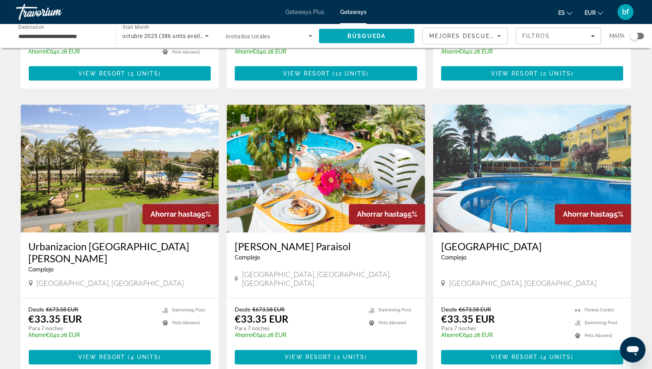
scroll to position [817, 0]
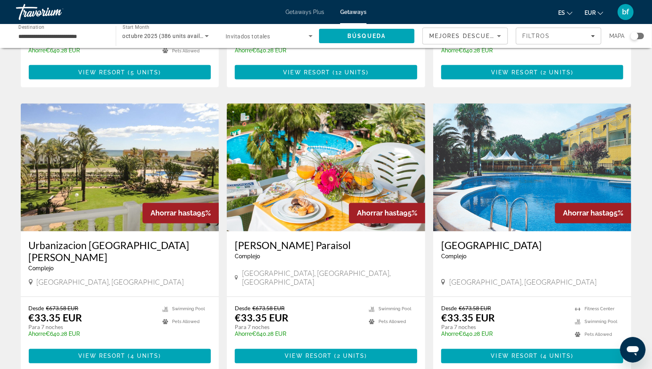
click at [278, 169] on img "Main content" at bounding box center [326, 167] width 198 height 128
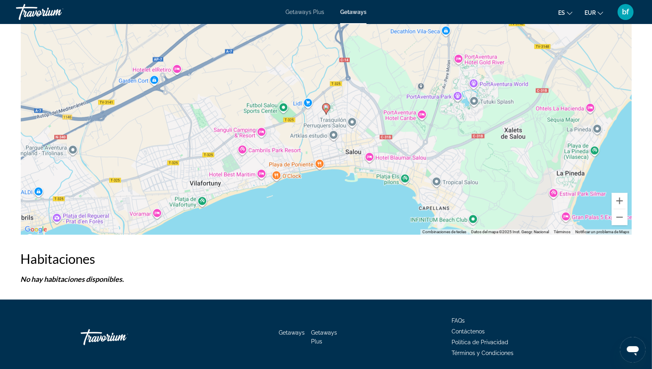
scroll to position [1181, 0]
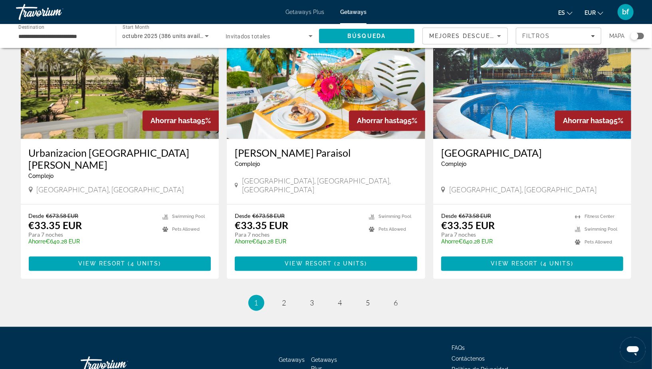
scroll to position [922, 0]
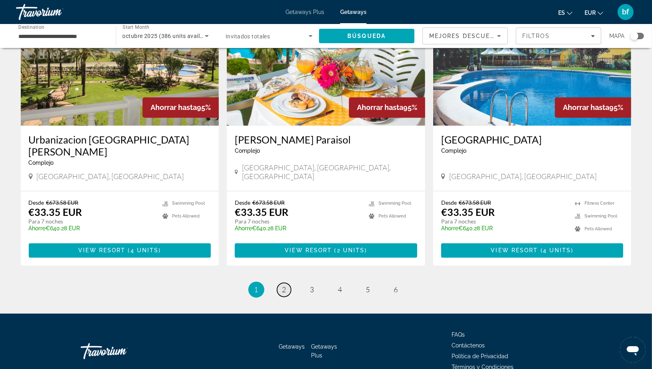
click at [284, 285] on span "2" at bounding box center [284, 289] width 4 height 9
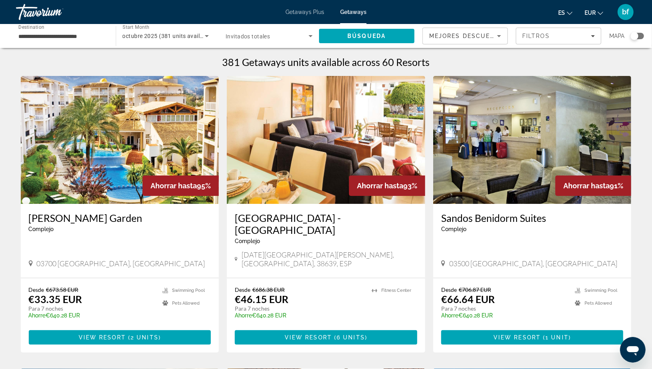
click at [131, 183] on img "Main content" at bounding box center [120, 140] width 198 height 128
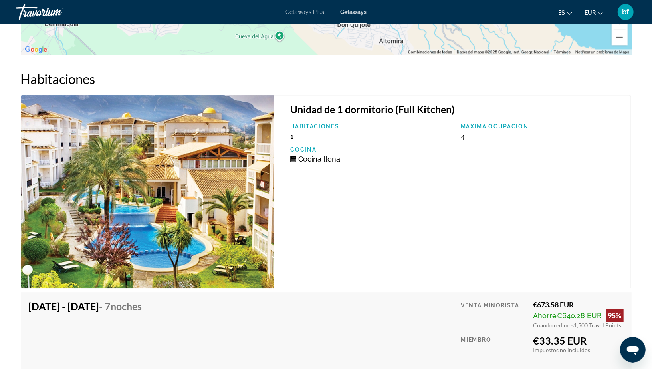
scroll to position [1228, 0]
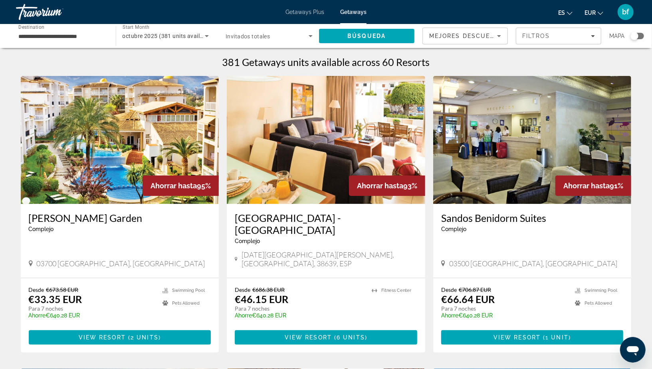
click at [277, 36] on span "Search widget" at bounding box center [267, 36] width 83 height 10
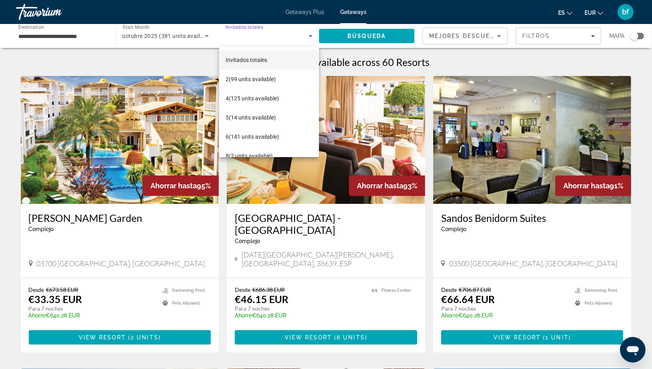
click at [274, 38] on div at bounding box center [326, 184] width 652 height 369
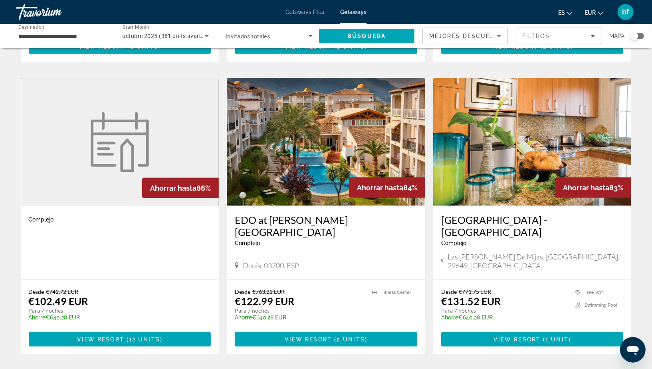
scroll to position [573, 0]
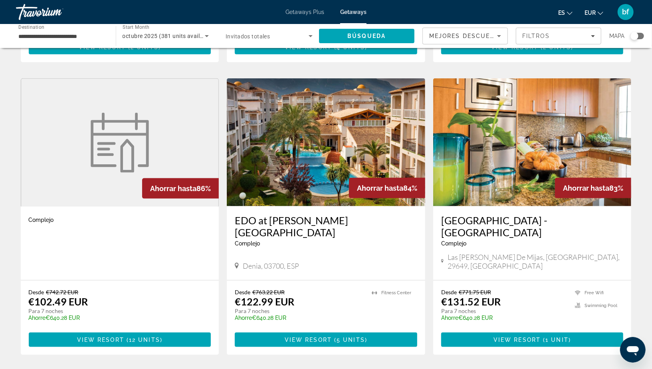
click at [500, 157] on img "Main content" at bounding box center [532, 142] width 198 height 128
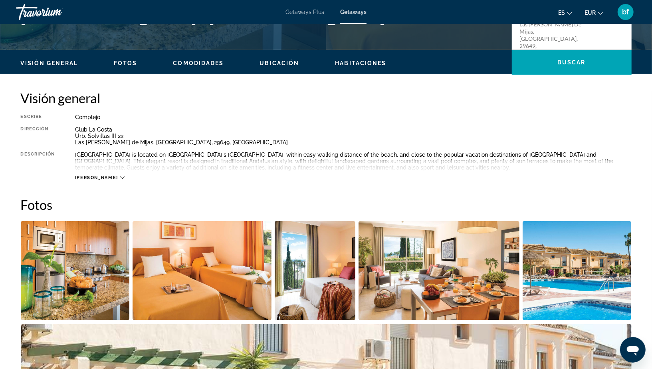
scroll to position [213, 0]
click at [93, 175] on span "[PERSON_NAME]" at bounding box center [96, 177] width 43 height 5
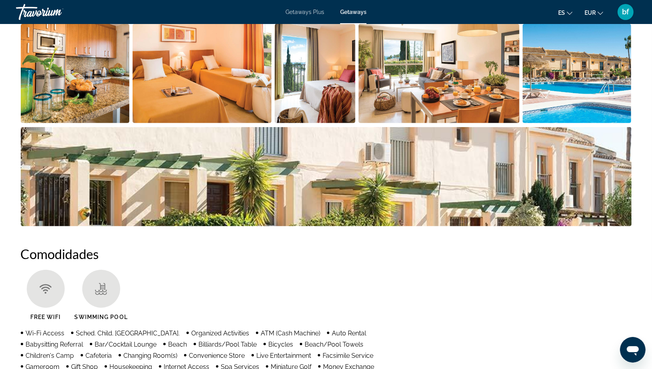
scroll to position [0, 0]
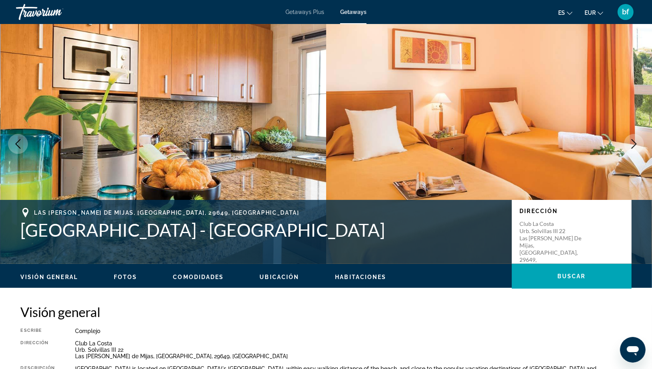
click at [179, 230] on h1 "[GEOGRAPHIC_DATA] - [GEOGRAPHIC_DATA]" at bounding box center [262, 229] width 483 height 21
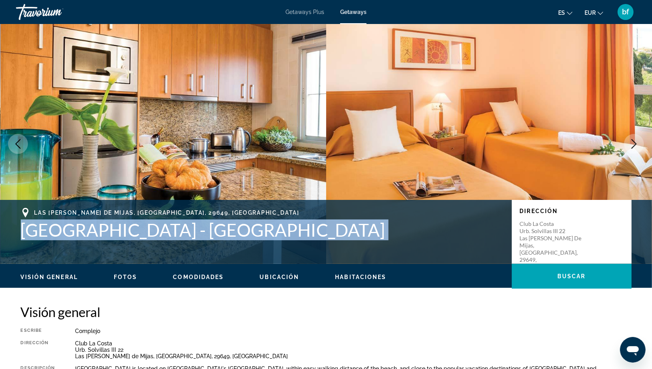
click at [179, 230] on h1 "[GEOGRAPHIC_DATA] - [GEOGRAPHIC_DATA]" at bounding box center [262, 229] width 483 height 21
copy h1 "[GEOGRAPHIC_DATA] - [GEOGRAPHIC_DATA]"
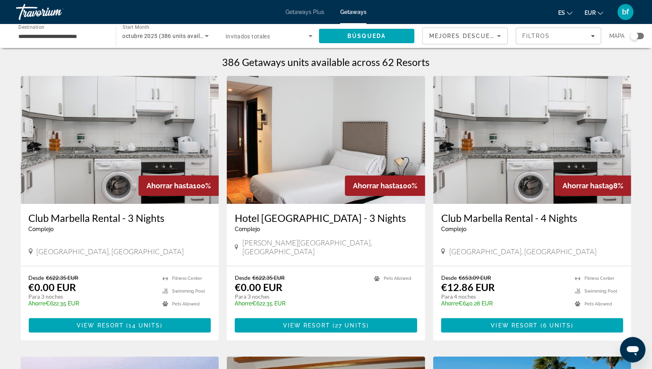
click at [51, 32] on input "**********" at bounding box center [61, 37] width 87 height 10
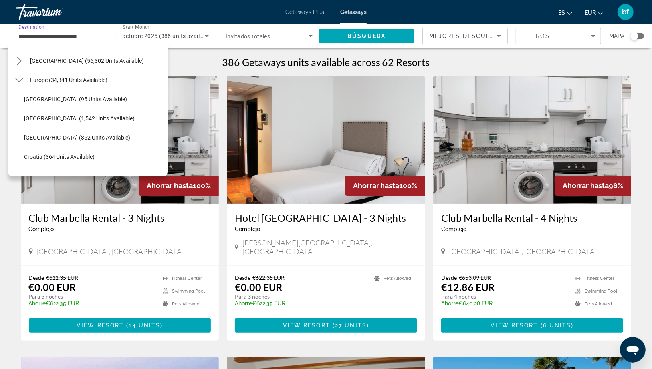
scroll to position [73, 0]
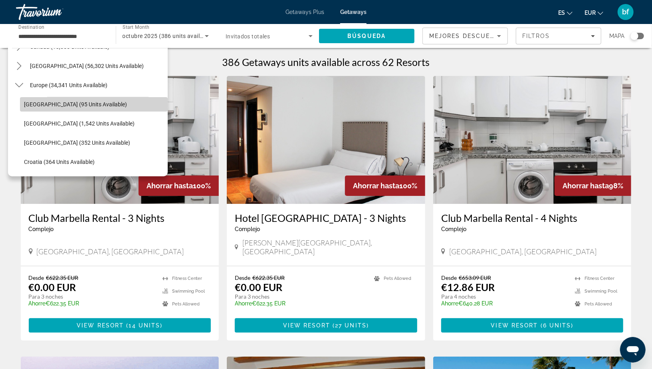
click at [57, 102] on span "[GEOGRAPHIC_DATA] (95 units available)" at bounding box center [75, 104] width 103 height 6
type input "**********"
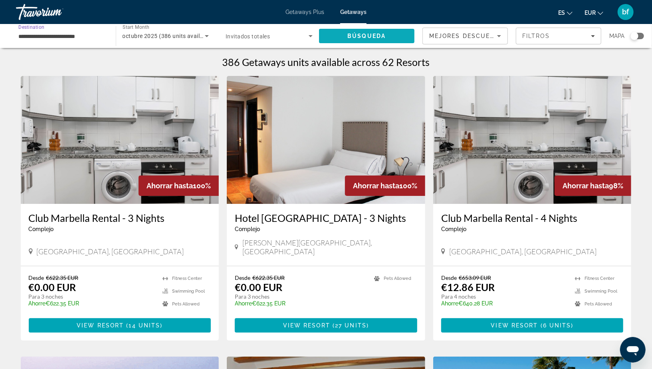
click at [371, 39] on span "Search" at bounding box center [367, 35] width 96 height 19
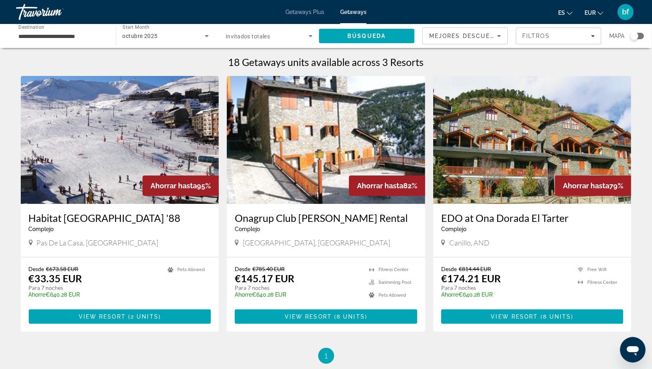
click at [359, 136] on img "Main content" at bounding box center [326, 140] width 198 height 128
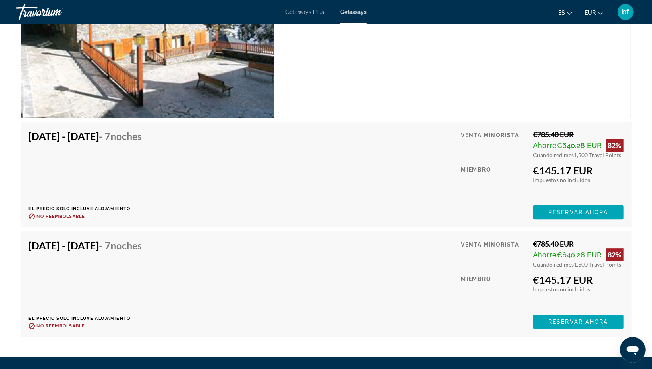
scroll to position [1417, 0]
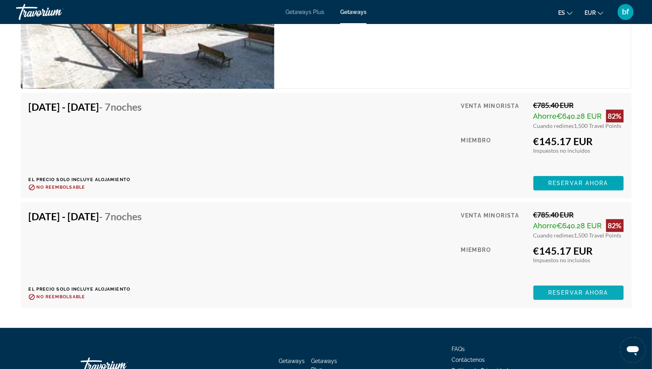
click at [565, 294] on span "Reservar ahora" at bounding box center [578, 292] width 60 height 6
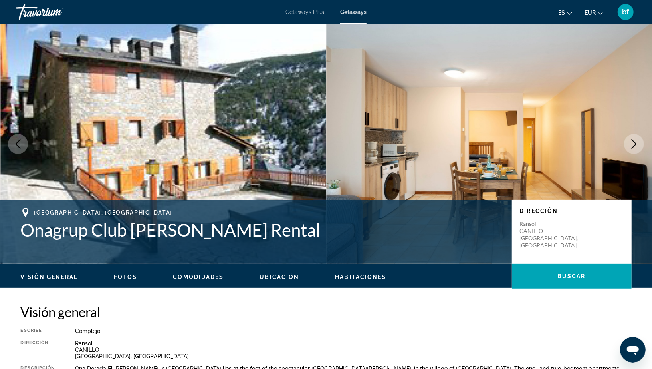
click at [628, 147] on button "Next image" at bounding box center [634, 144] width 20 height 20
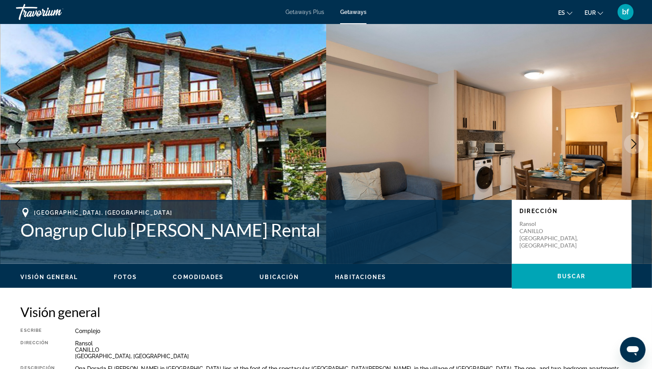
click at [628, 148] on button "Next image" at bounding box center [634, 144] width 20 height 20
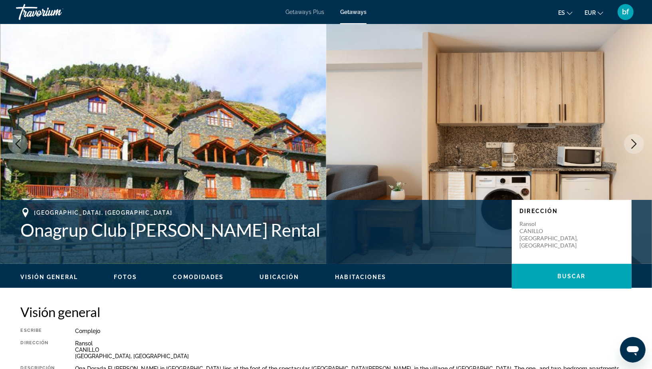
click at [628, 148] on button "Next image" at bounding box center [634, 144] width 20 height 20
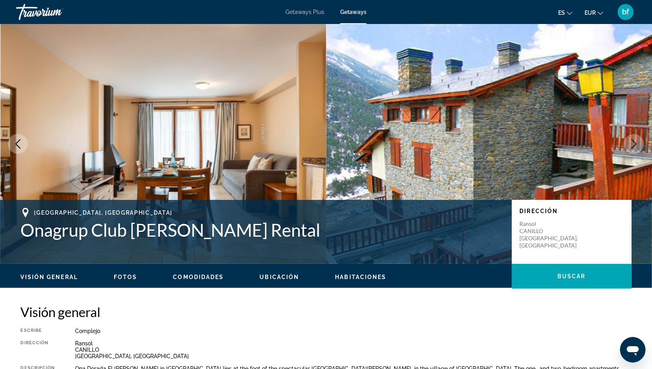
click at [628, 149] on button "Next image" at bounding box center [634, 144] width 20 height 20
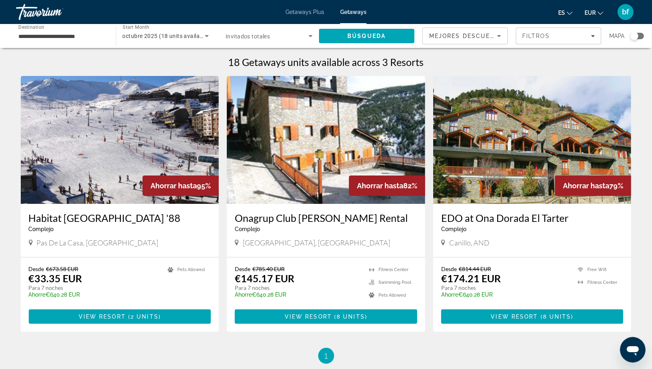
click at [74, 40] on input "**********" at bounding box center [61, 37] width 87 height 10
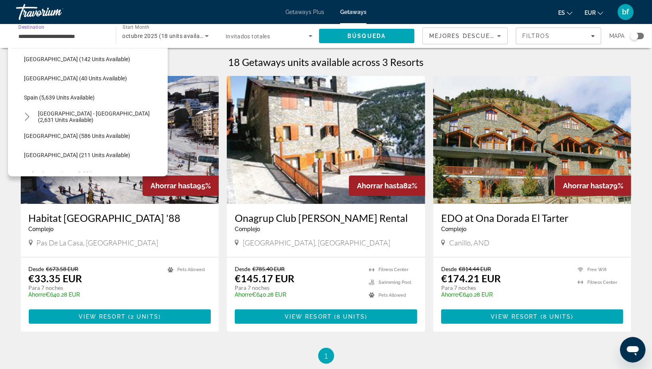
scroll to position [387, 0]
click at [88, 119] on span "Select destination: Spain - Canary Islands (2,631 units available)" at bounding box center [101, 115] width 134 height 19
type input "**********"
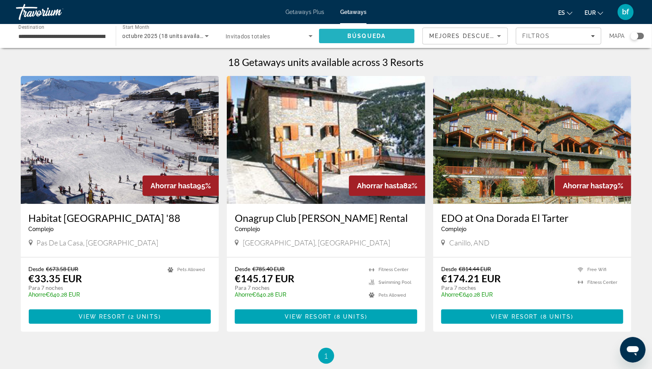
click at [375, 40] on span "Search" at bounding box center [367, 35] width 96 height 19
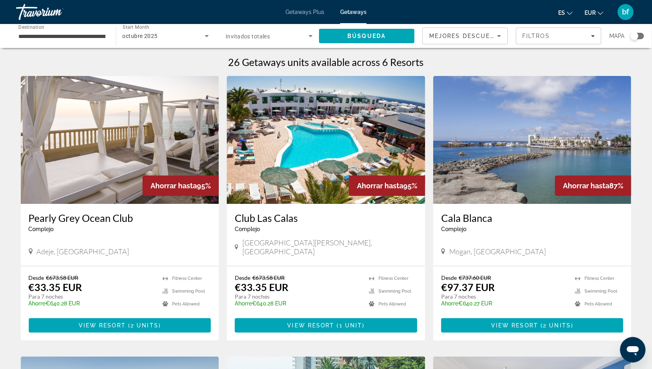
click at [93, 162] on img "Main content" at bounding box center [120, 140] width 198 height 128
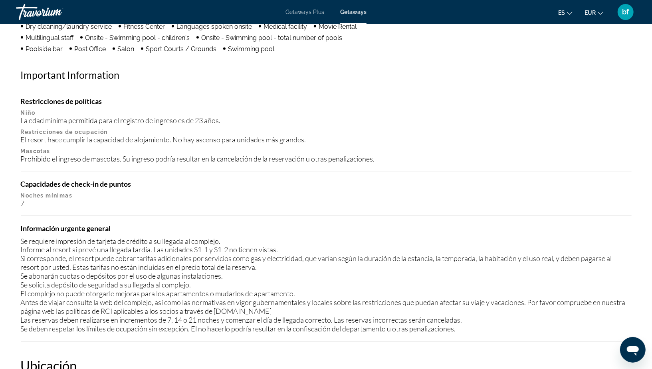
scroll to position [319, 0]
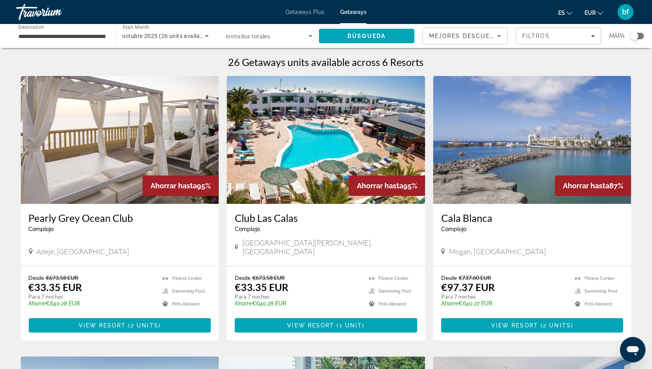
click at [311, 141] on img "Main content" at bounding box center [326, 140] width 198 height 128
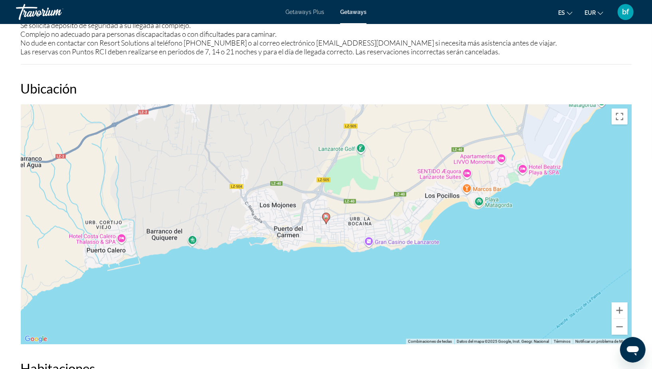
scroll to position [1194, 0]
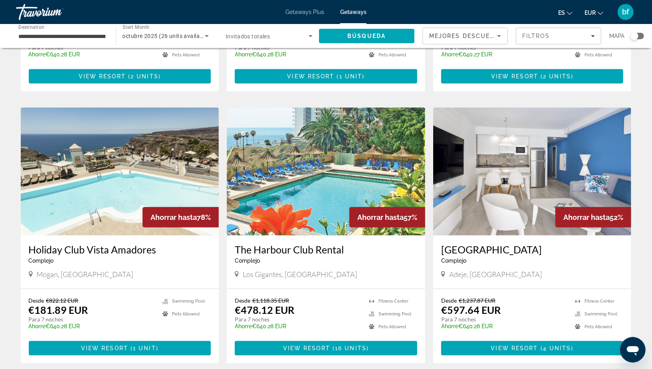
scroll to position [250, 0]
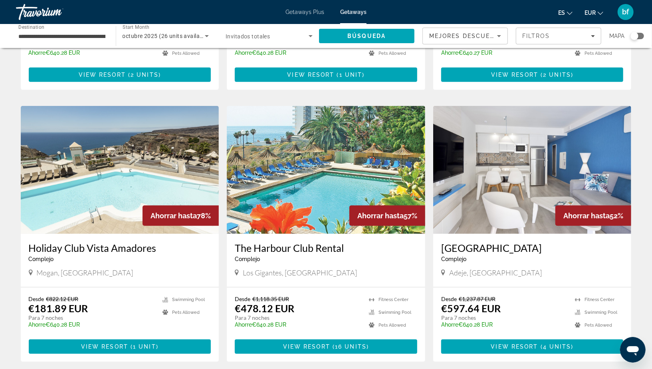
click at [112, 174] on img "Main content" at bounding box center [120, 170] width 198 height 128
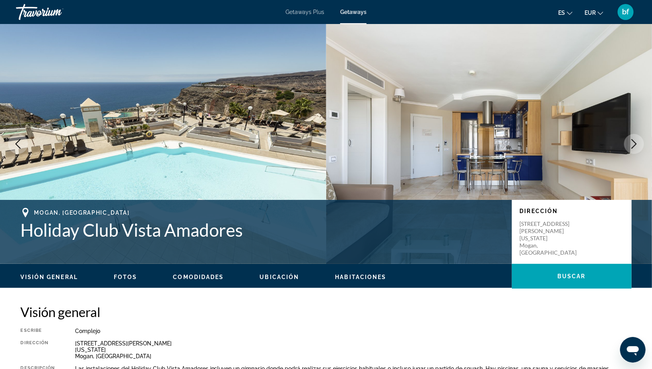
click at [624, 142] on button "Next image" at bounding box center [634, 144] width 20 height 20
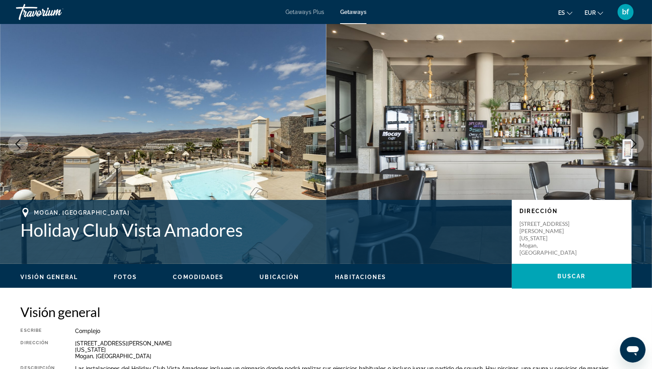
click at [624, 142] on button "Next image" at bounding box center [634, 144] width 20 height 20
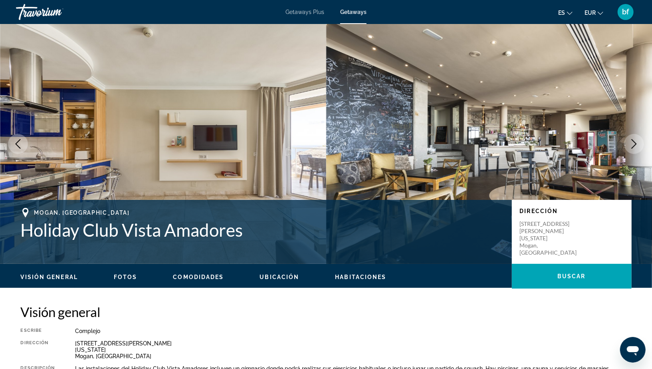
click at [624, 142] on button "Next image" at bounding box center [634, 144] width 20 height 20
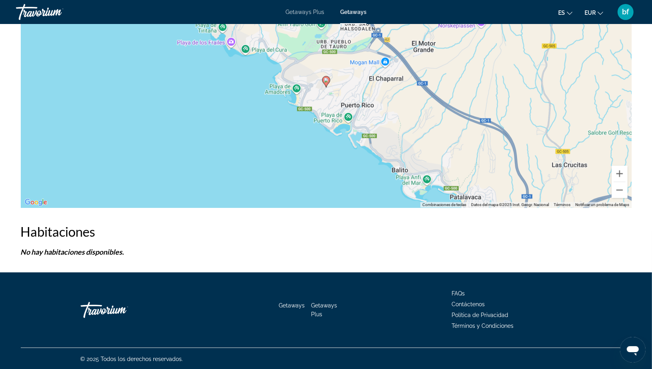
scroll to position [278, 0]
